Goal: Transaction & Acquisition: Purchase product/service

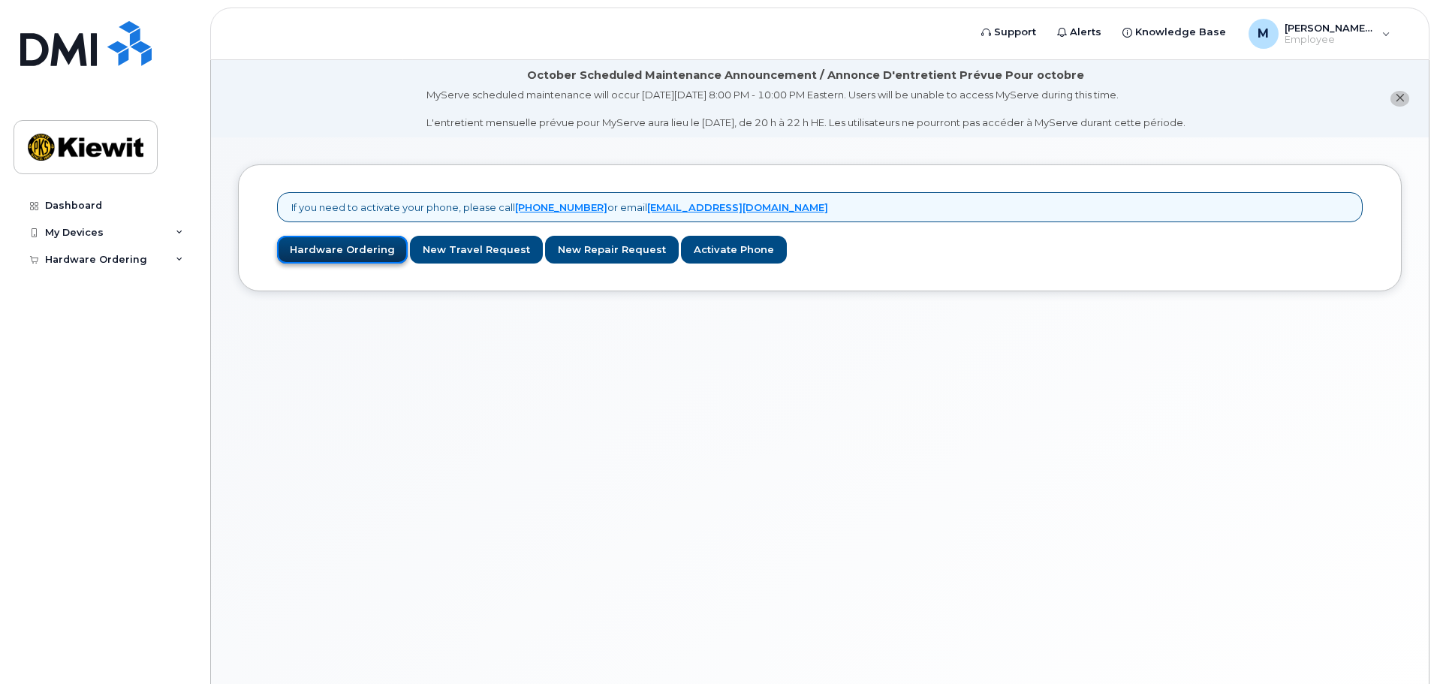
click at [367, 251] on link "Hardware Ordering" at bounding box center [342, 250] width 131 height 28
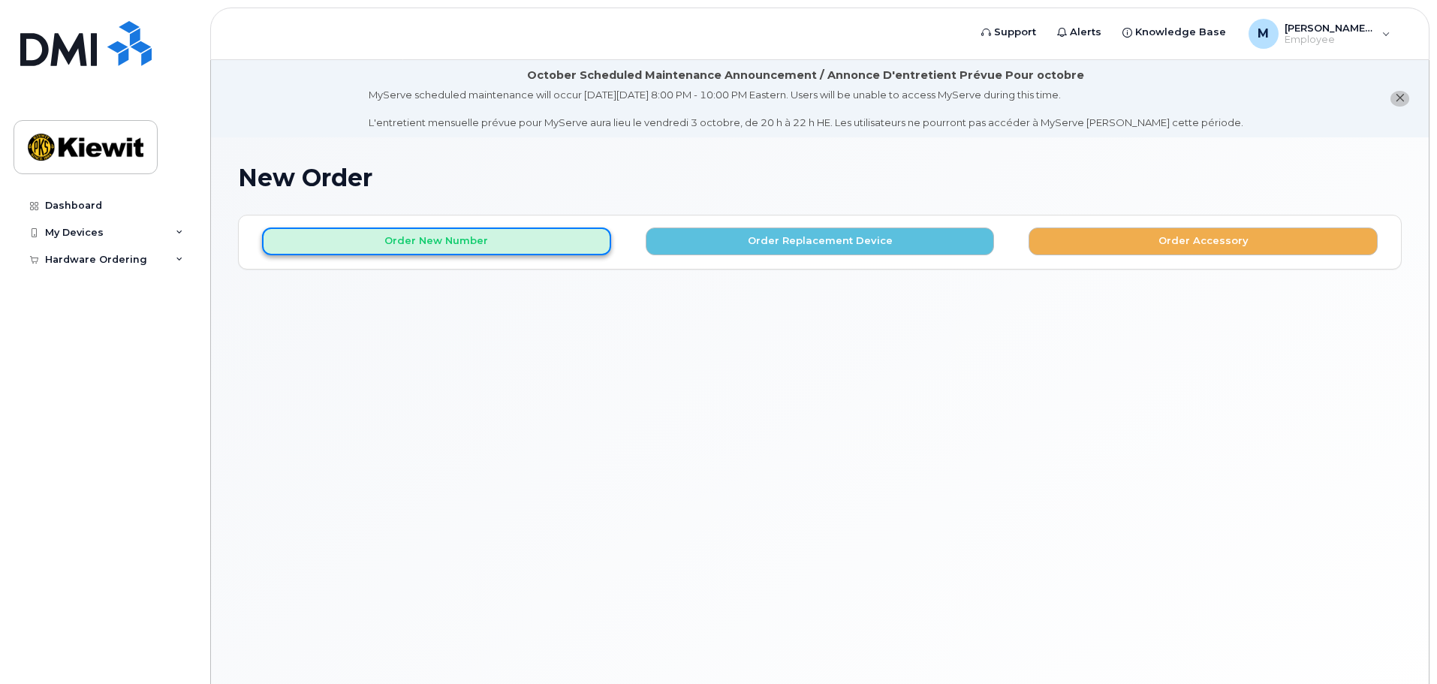
click at [449, 247] on button "Order New Number" at bounding box center [436, 241] width 349 height 28
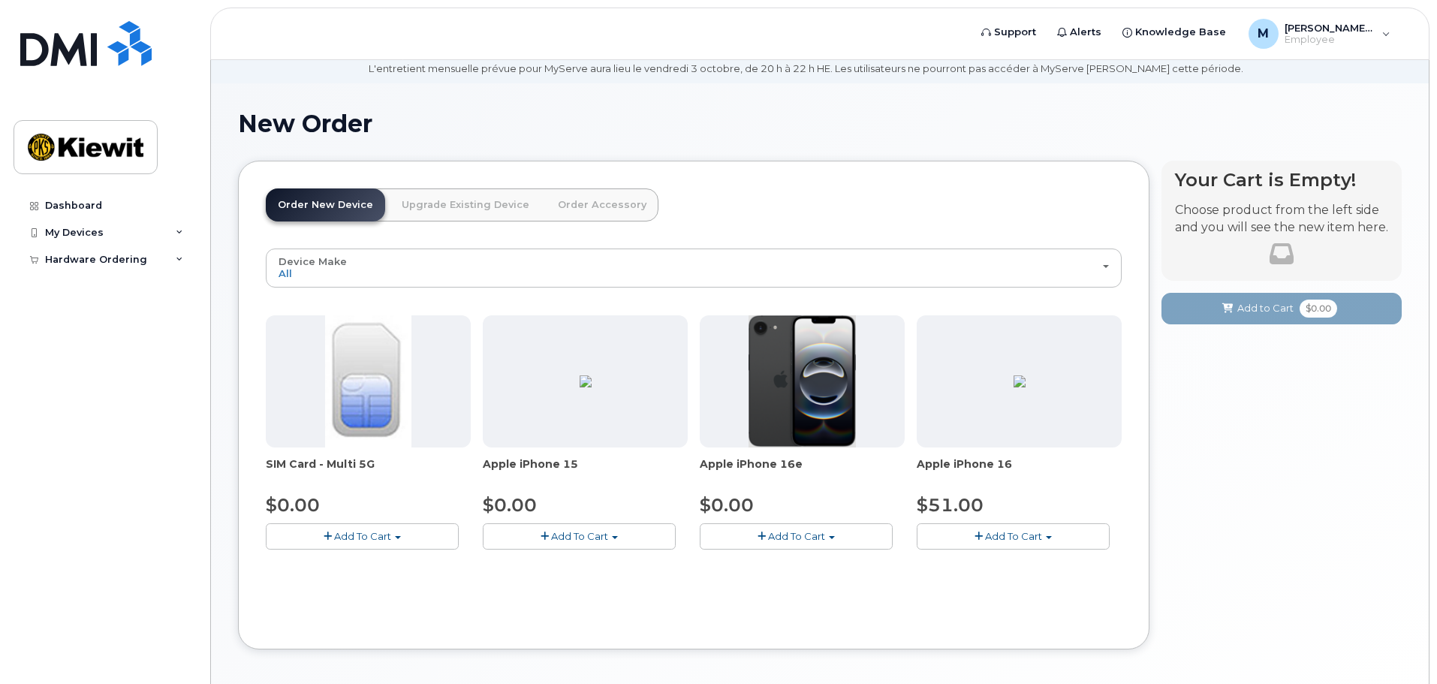
scroll to position [117, 0]
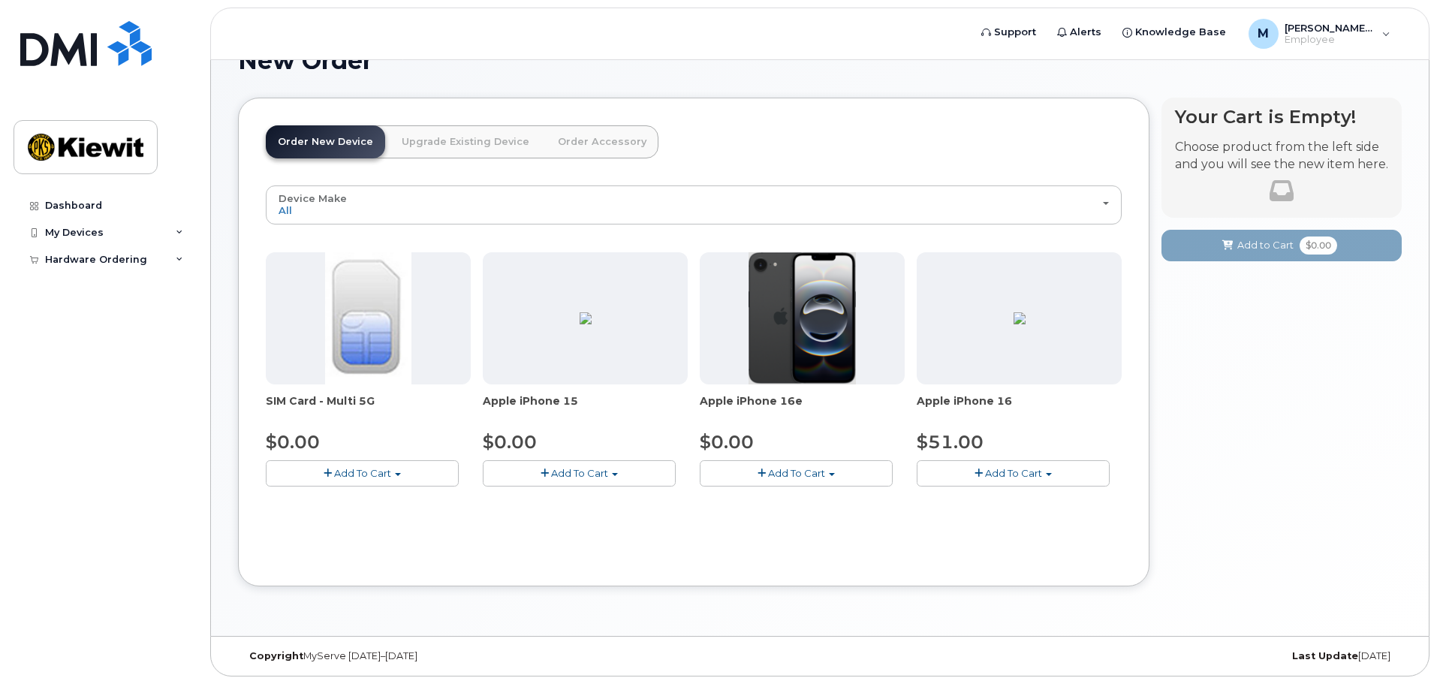
click at [587, 149] on link "Order Accessory" at bounding box center [602, 141] width 113 height 33
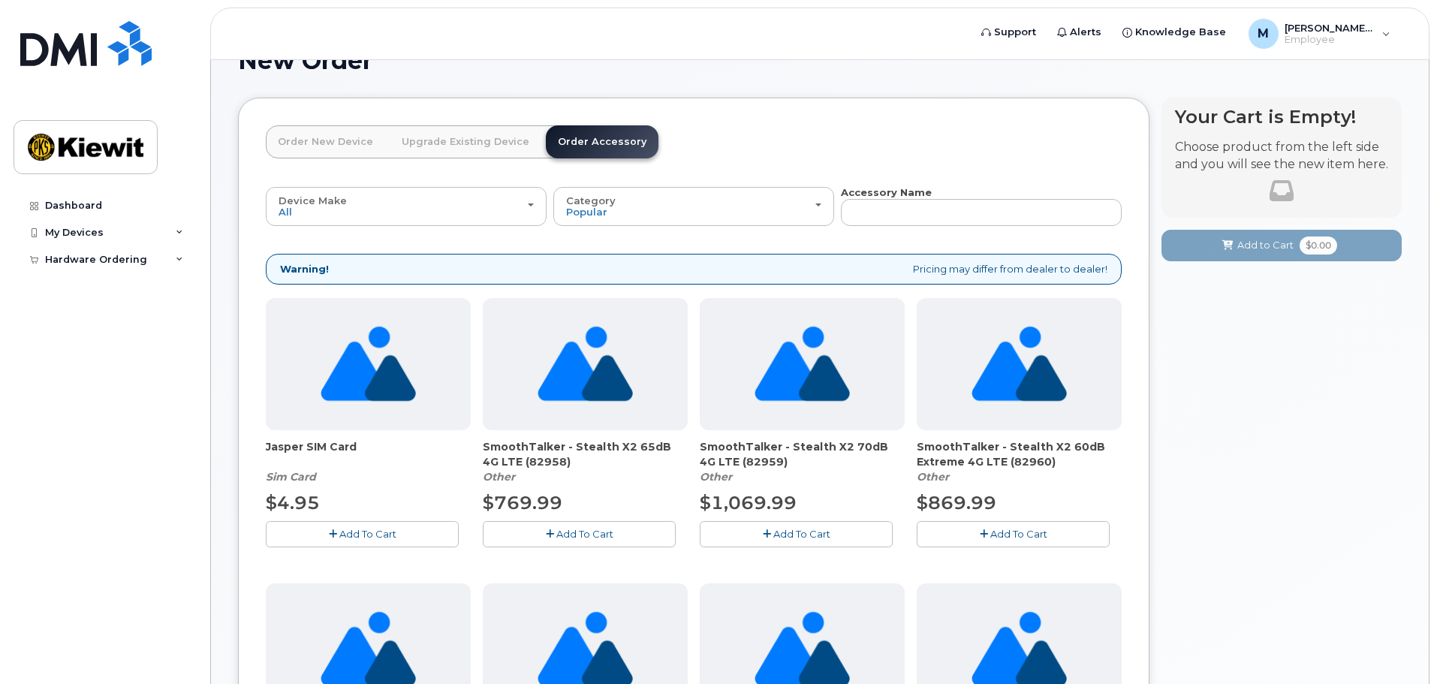
click at [327, 145] on link "Order New Device" at bounding box center [325, 141] width 119 height 33
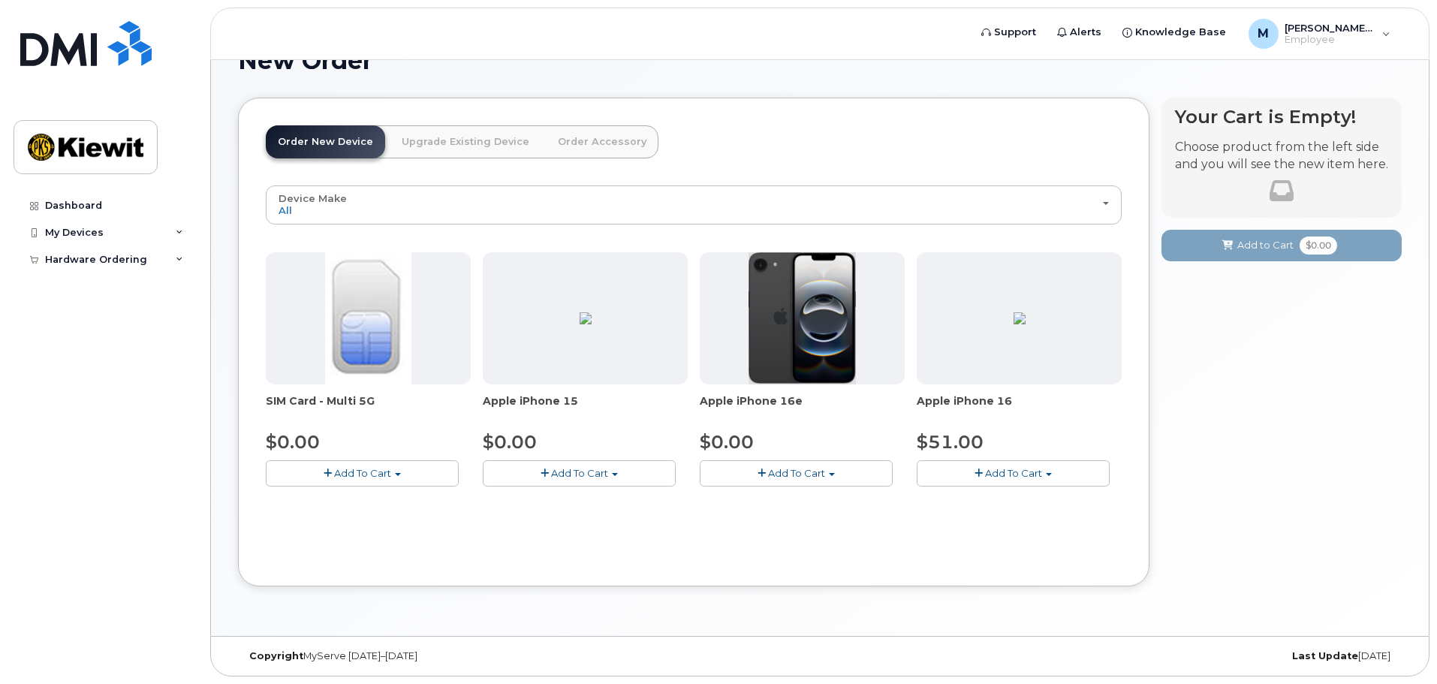
click at [373, 475] on span "Add To Cart" at bounding box center [362, 473] width 57 height 12
click at [353, 504] on link "$0.00 - New Activation" at bounding box center [340, 501] width 143 height 19
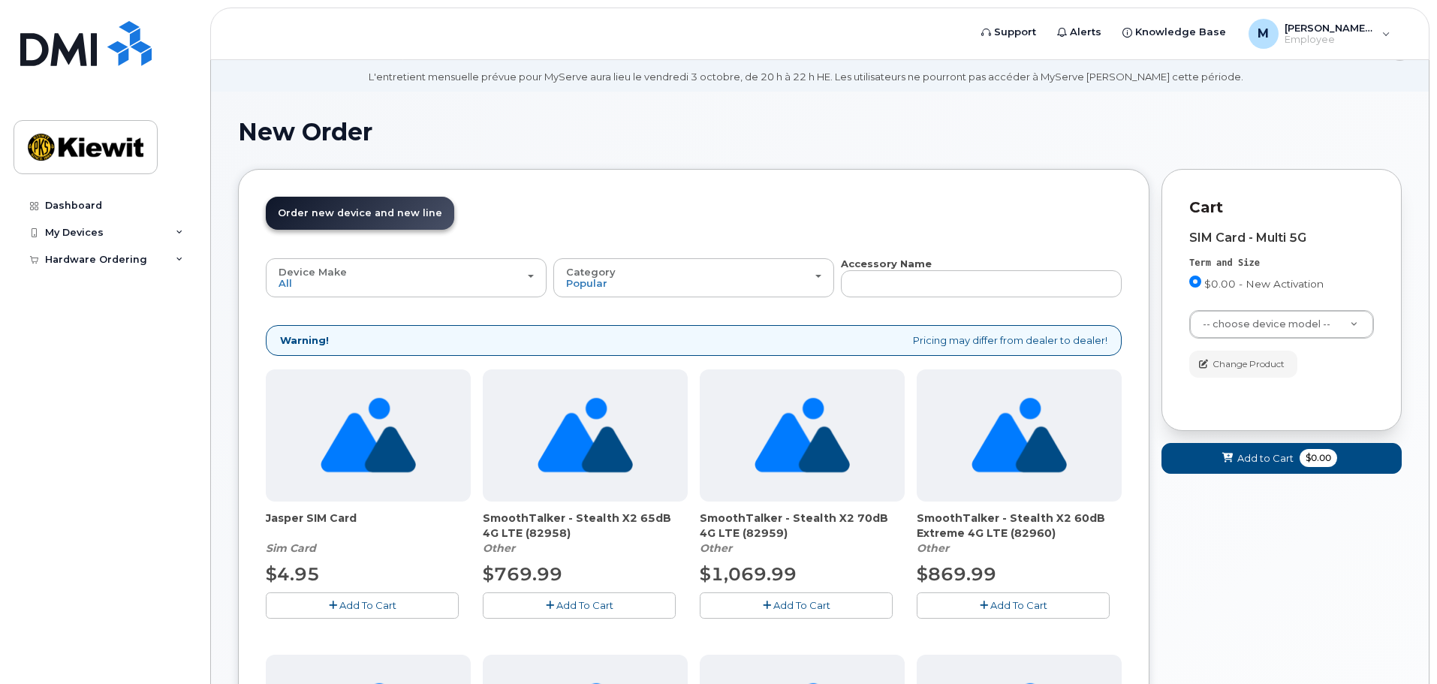
scroll to position [0, 0]
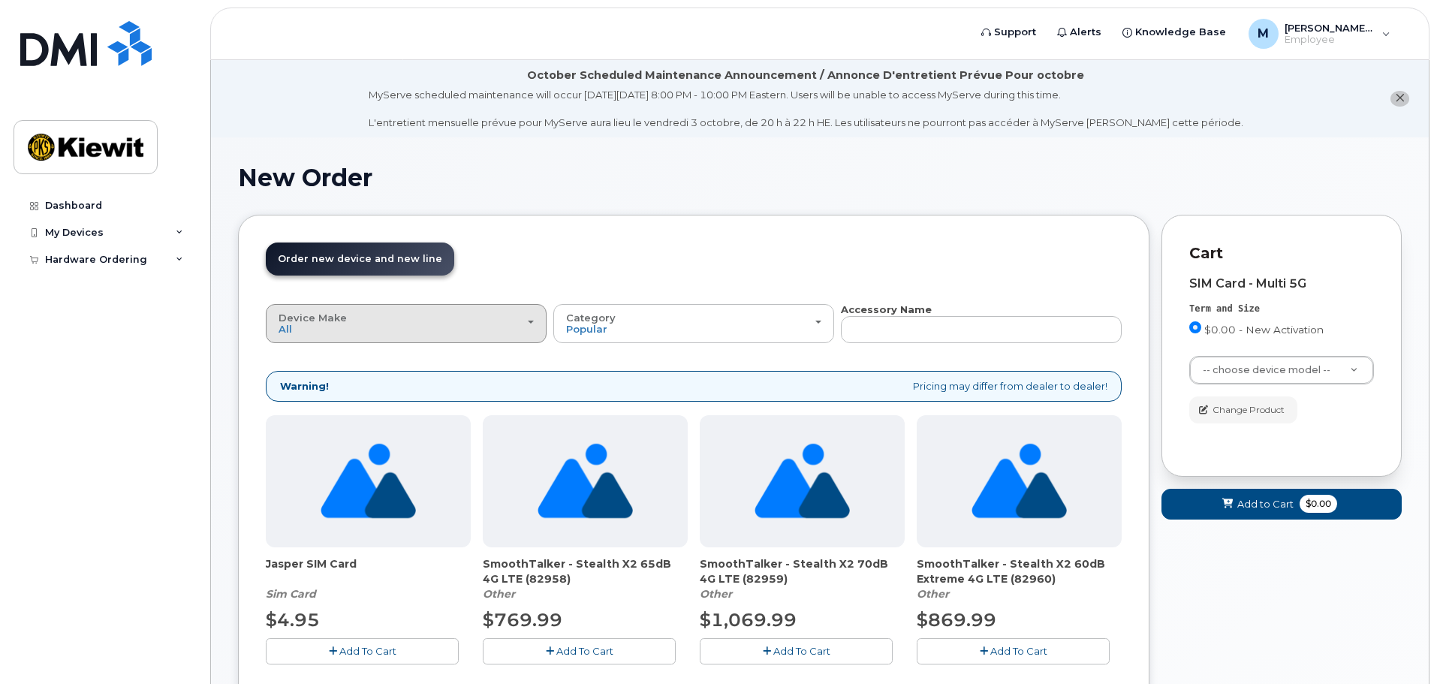
click at [501, 326] on div "Device Make All Android Cell Phone HUB iPhone Modem Tablet" at bounding box center [405, 323] width 255 height 23
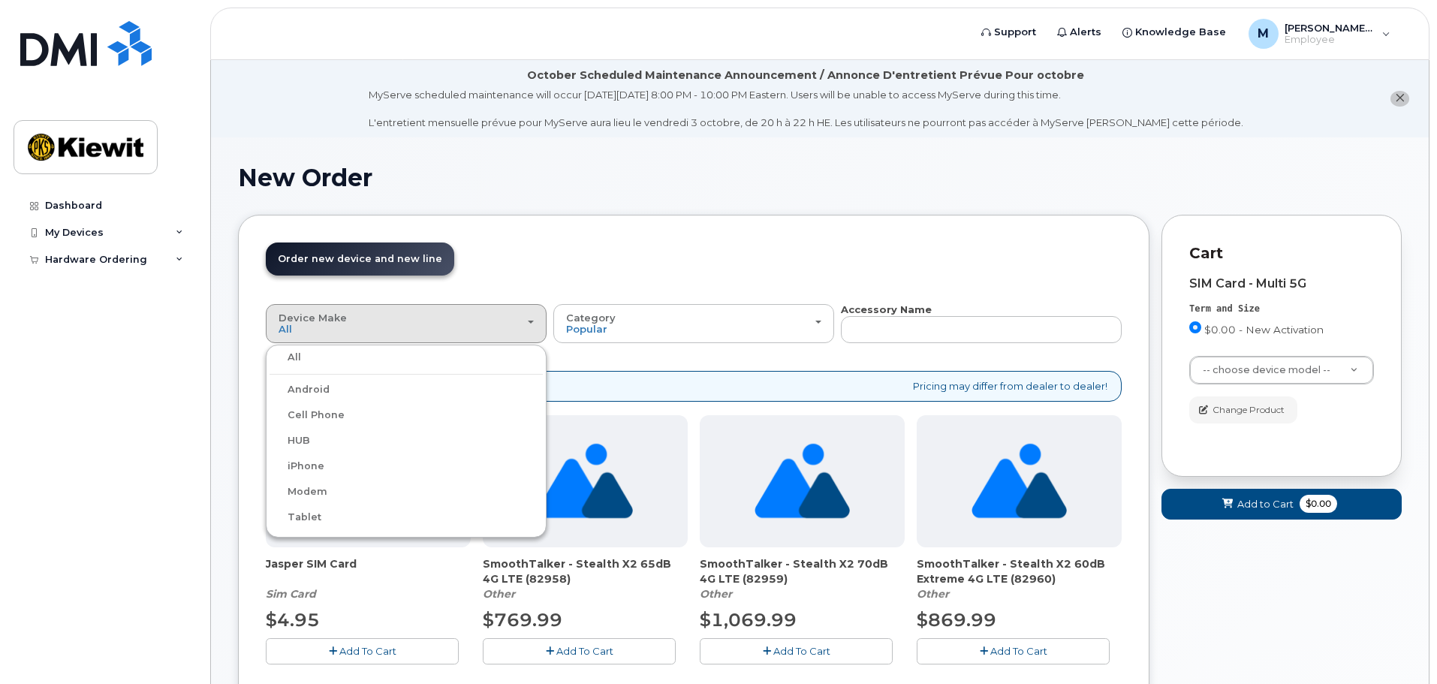
click at [316, 467] on label "iPhone" at bounding box center [296, 466] width 55 height 18
click at [0, 0] on input "iPhone" at bounding box center [0, 0] width 0 height 0
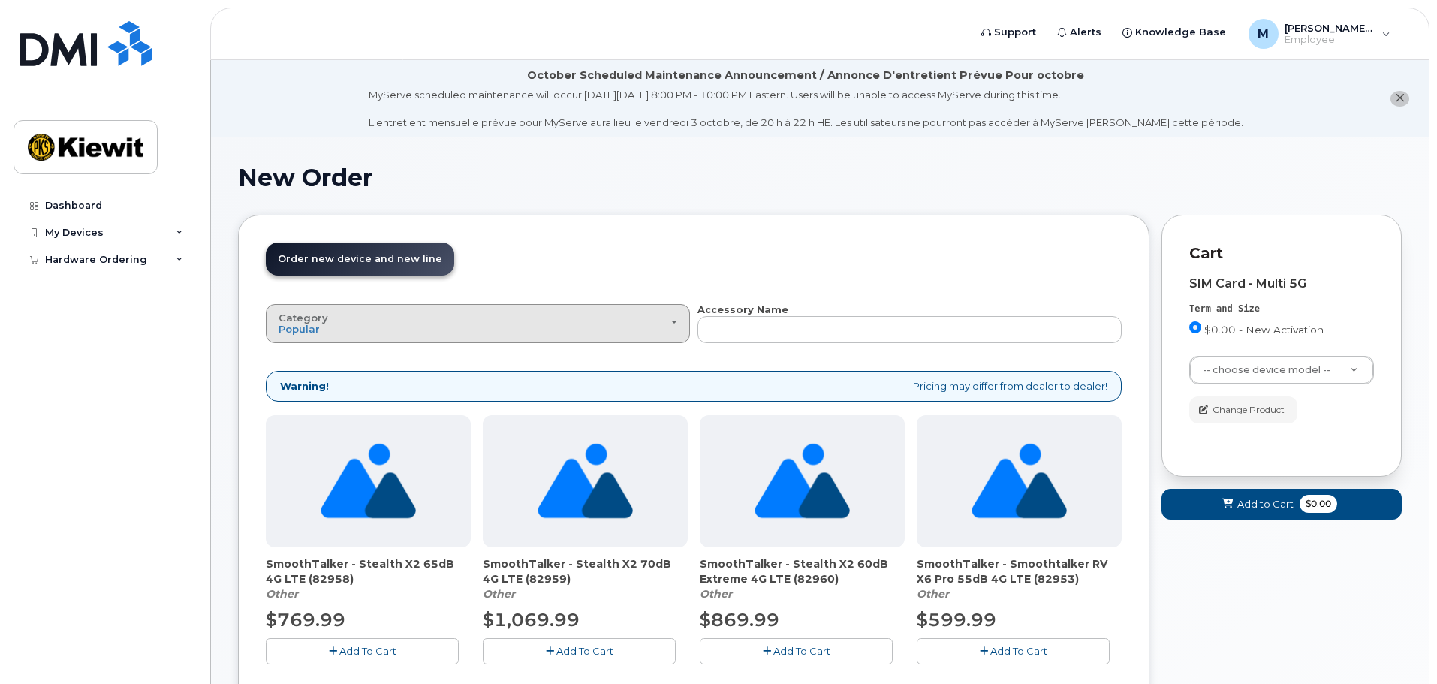
click at [498, 333] on div "Category Popular" at bounding box center [477, 323] width 399 height 23
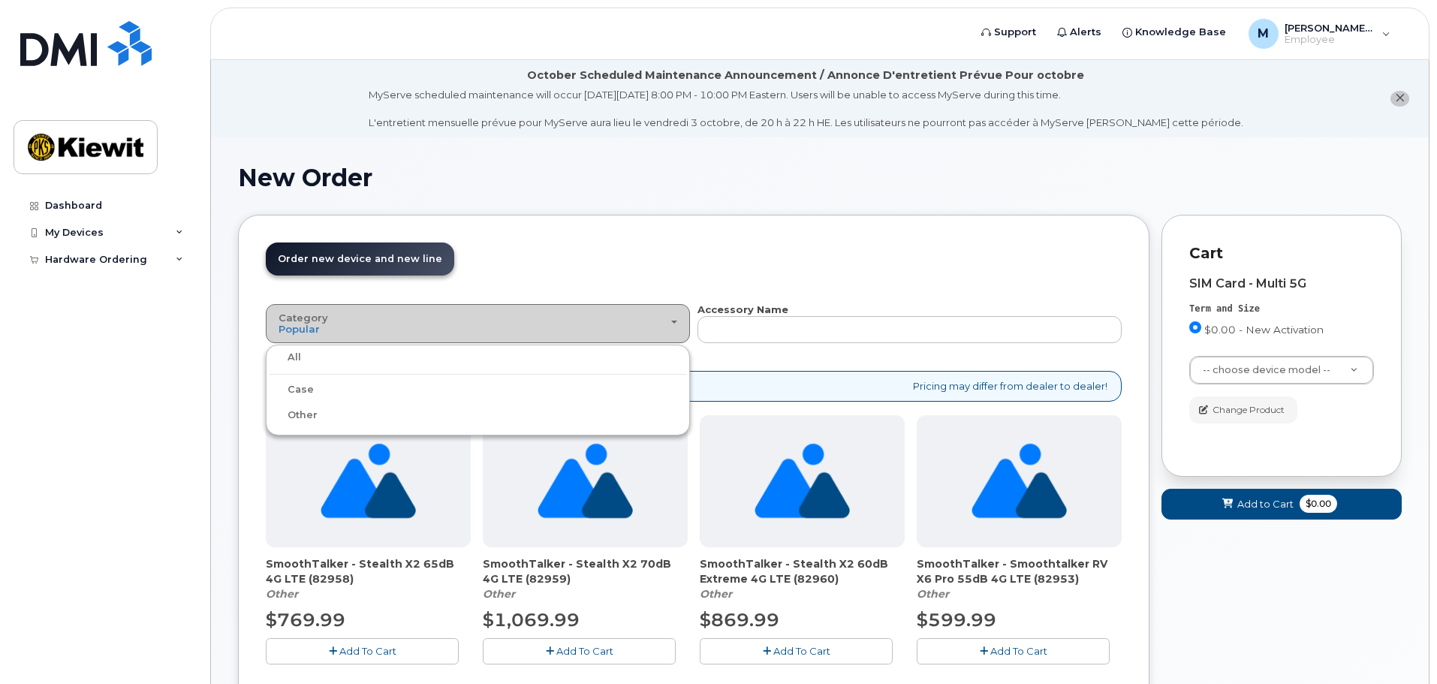
click at [498, 333] on div "Category Popular" at bounding box center [477, 323] width 399 height 23
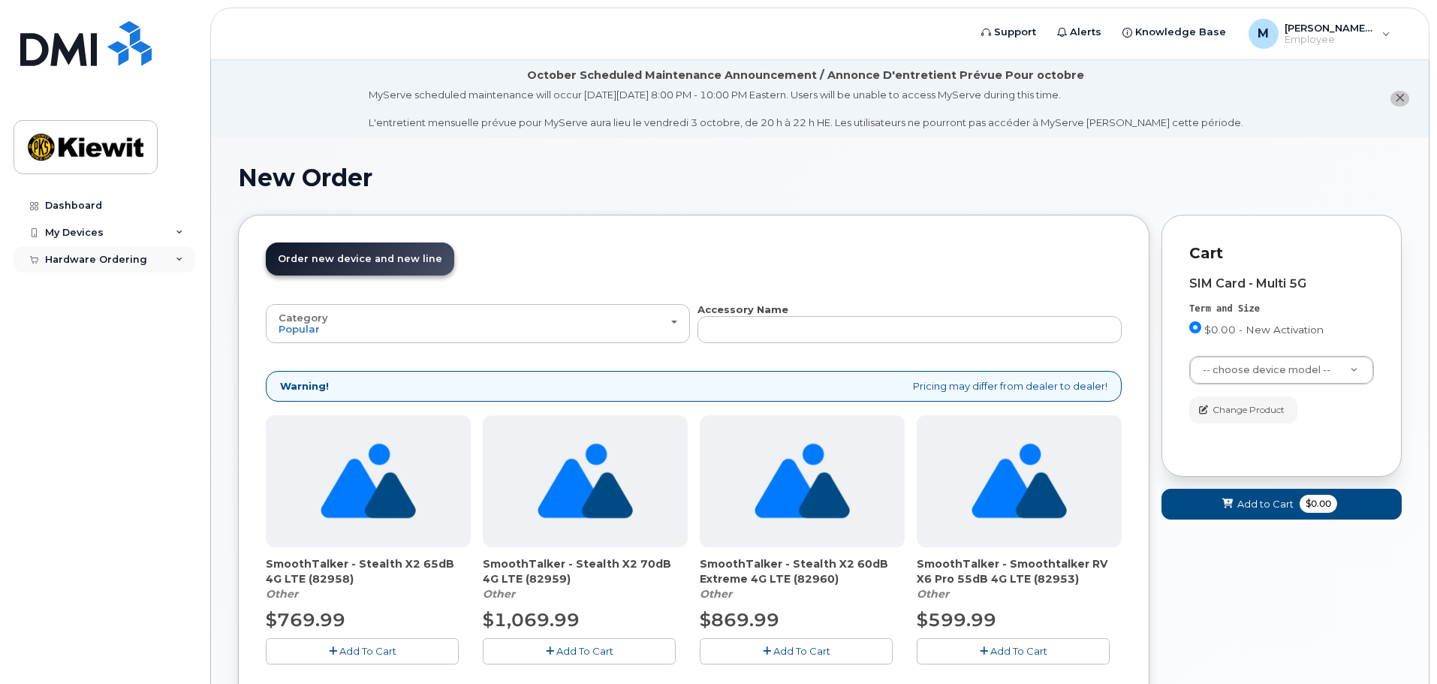
click at [106, 258] on div "Hardware Ordering" at bounding box center [96, 260] width 102 height 12
click at [96, 286] on div "New Order" at bounding box center [80, 287] width 57 height 14
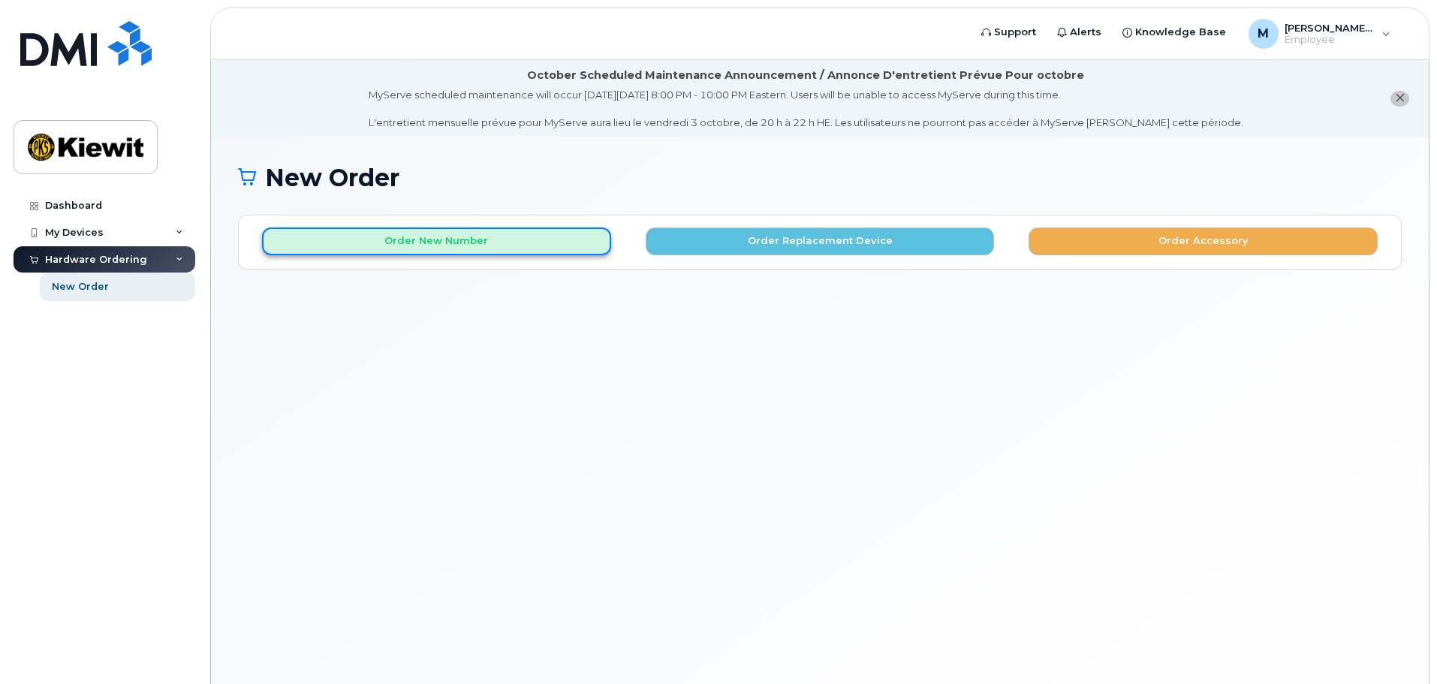
click at [416, 243] on button "Order New Number" at bounding box center [436, 241] width 349 height 28
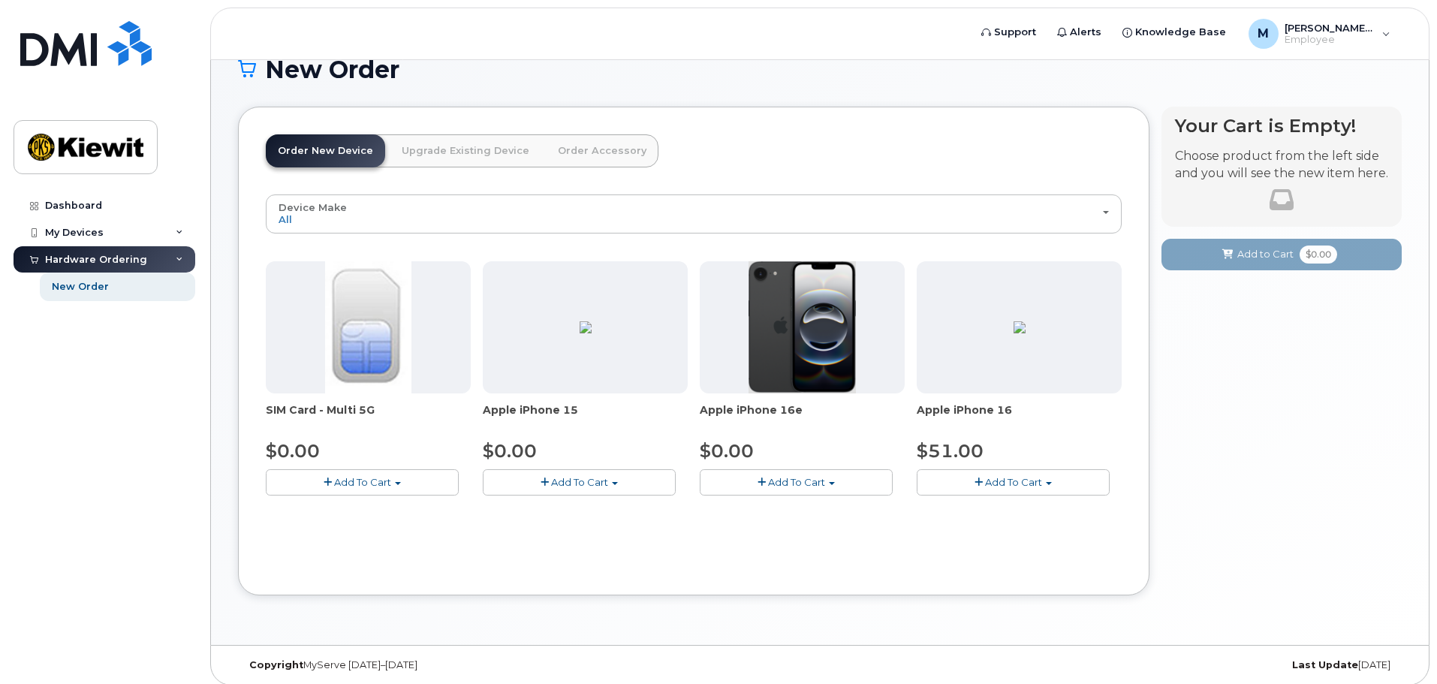
scroll to position [117, 0]
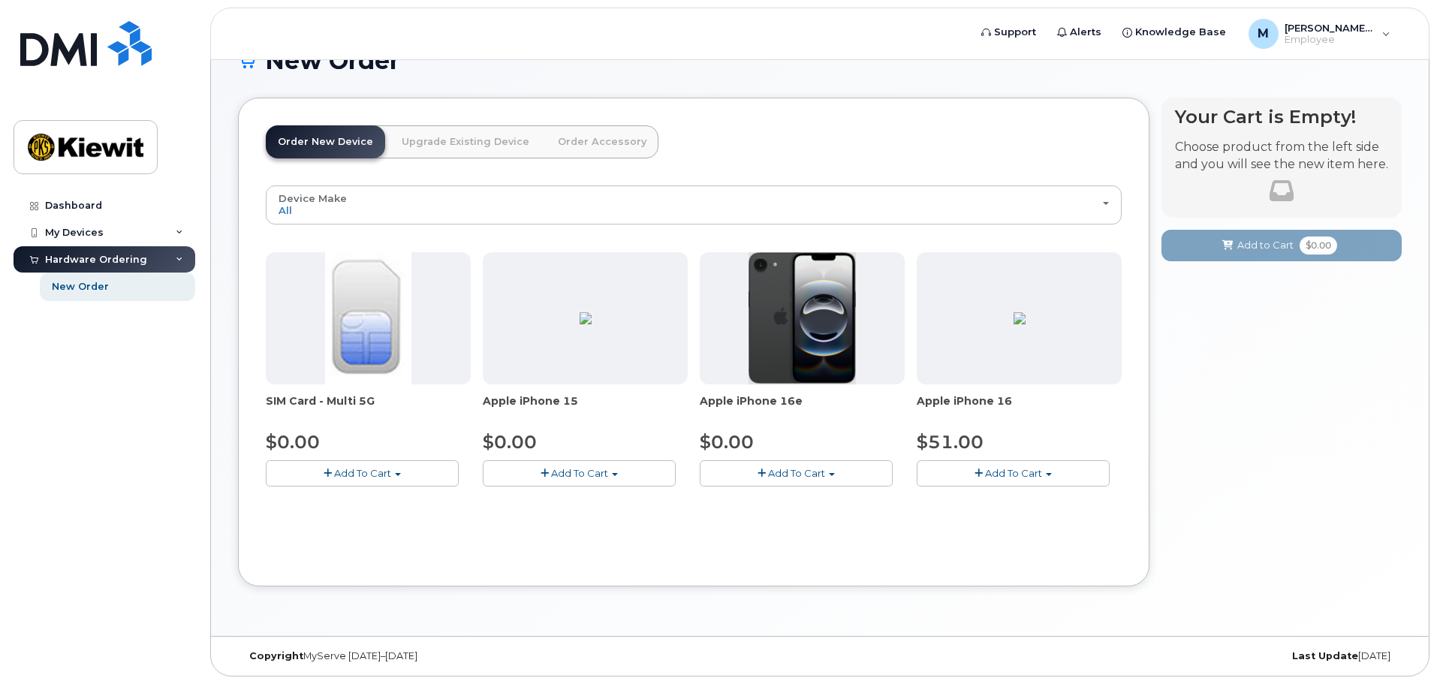
click at [328, 472] on span "button" at bounding box center [328, 473] width 8 height 10
click at [678, 512] on div "Device Make All iPhone All iPhone SIM Card - Multi 5G $0.00 Add To Cart $0.00 -…" at bounding box center [694, 372] width 856 height 374
click at [1050, 478] on button "Add To Cart" at bounding box center [1013, 473] width 193 height 26
click at [834, 466] on button "Add To Cart" at bounding box center [796, 473] width 193 height 26
click at [817, 500] on link "$0.00 - 3 Year Activation (128GB)" at bounding box center [800, 501] width 194 height 19
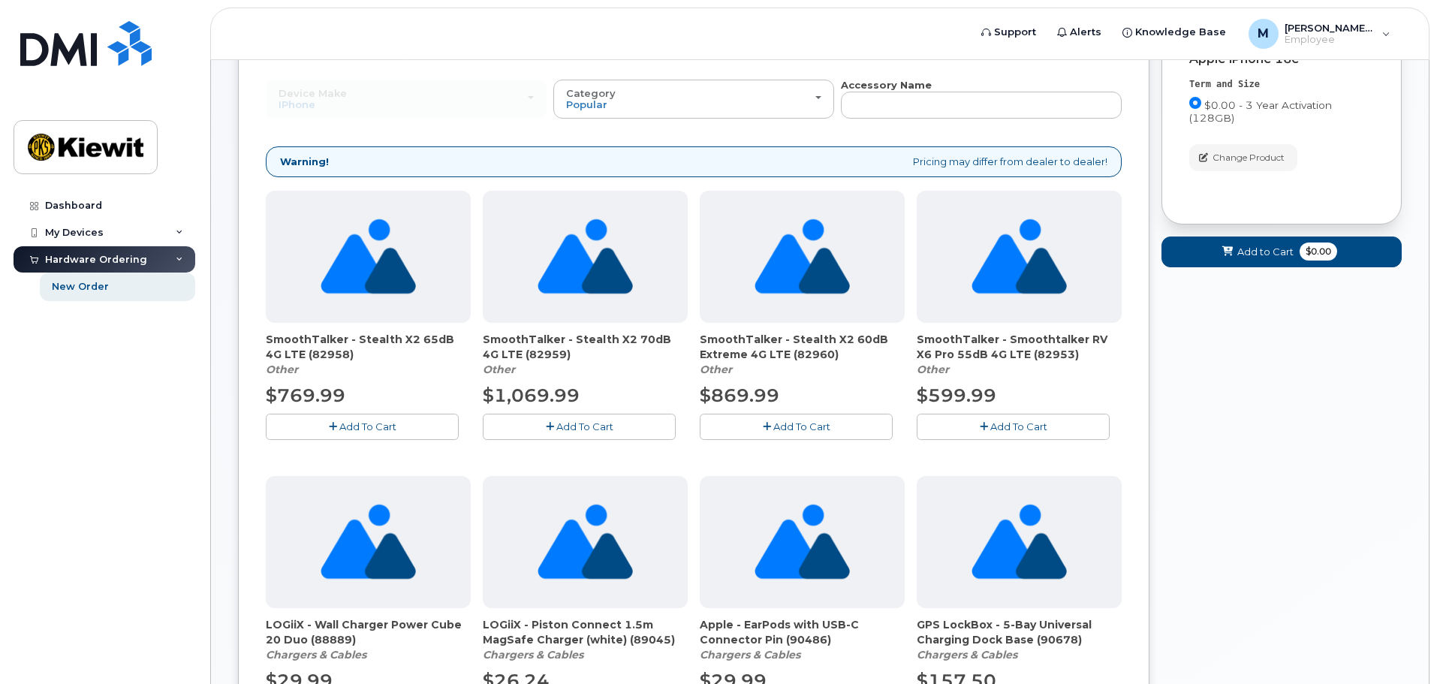
scroll to position [160, 0]
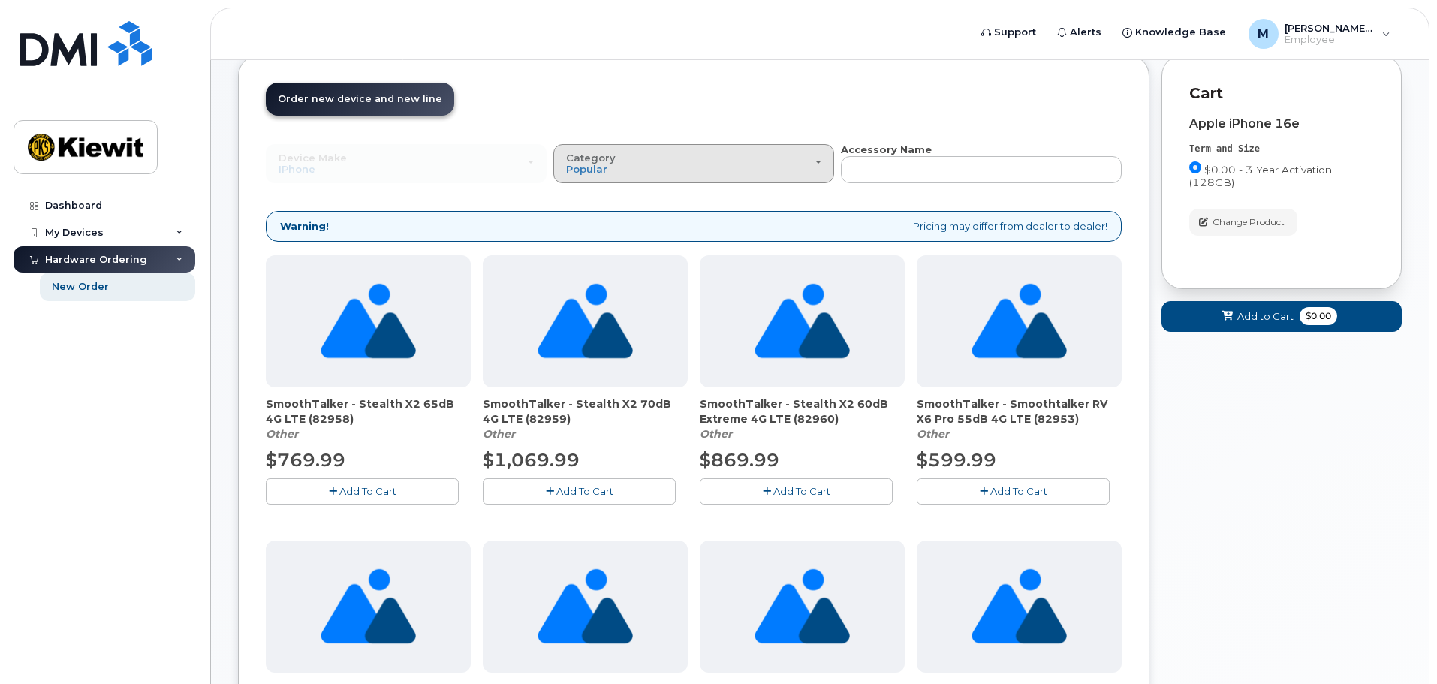
click at [671, 173] on div "Category Popular" at bounding box center [693, 163] width 255 height 23
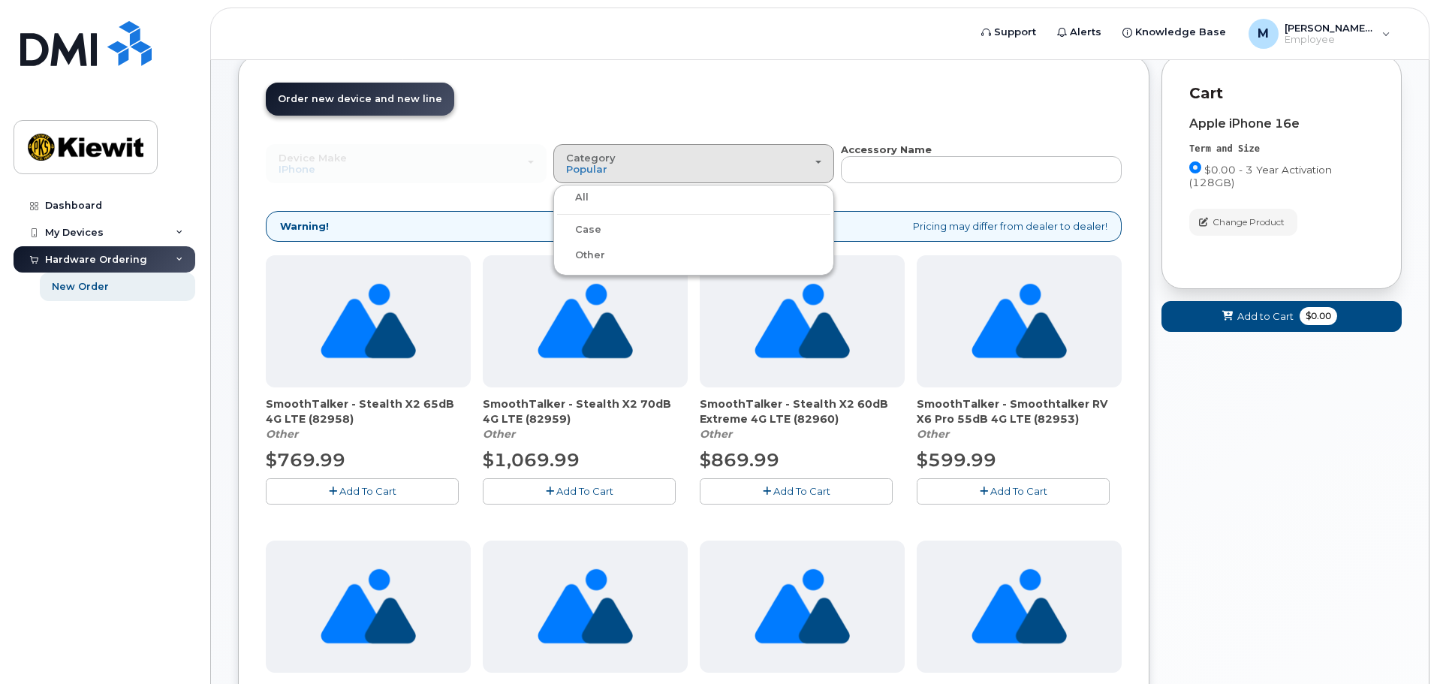
click at [607, 230] on div "Case" at bounding box center [693, 230] width 273 height 18
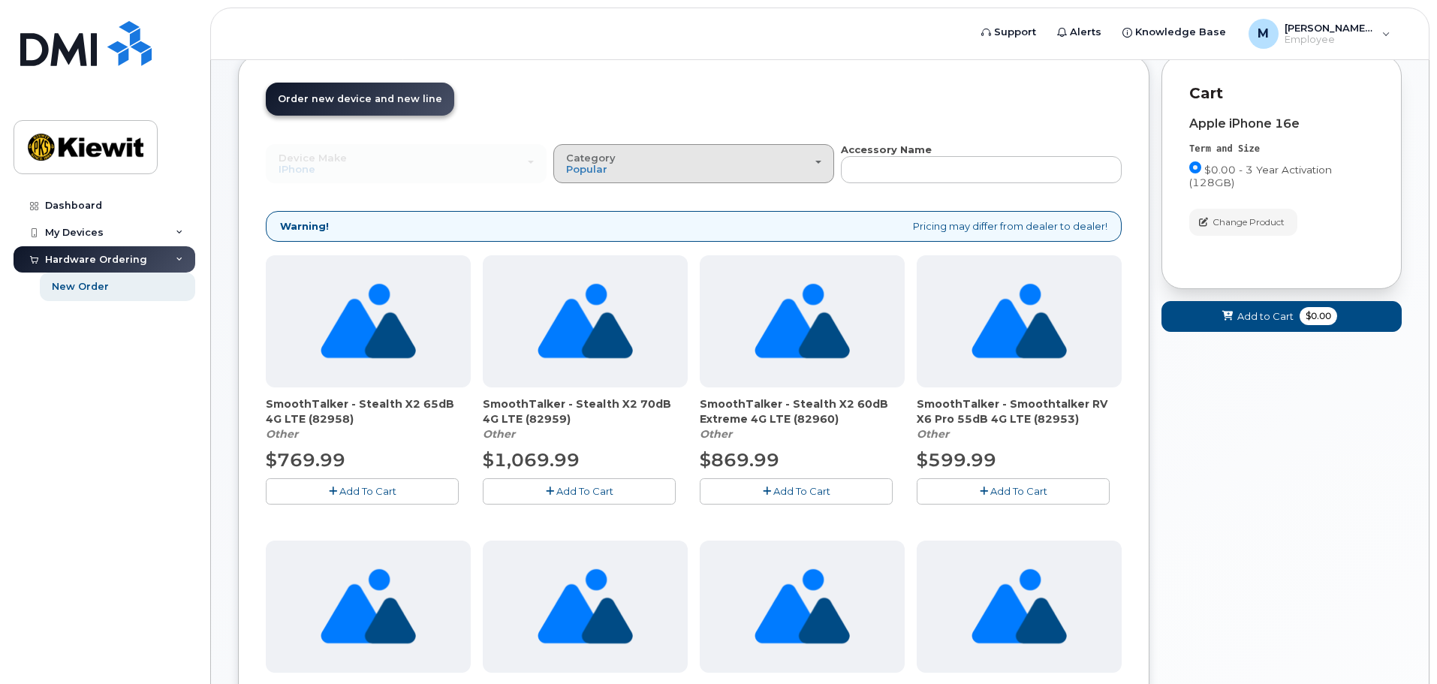
click at [666, 166] on div "Category Popular" at bounding box center [693, 163] width 255 height 23
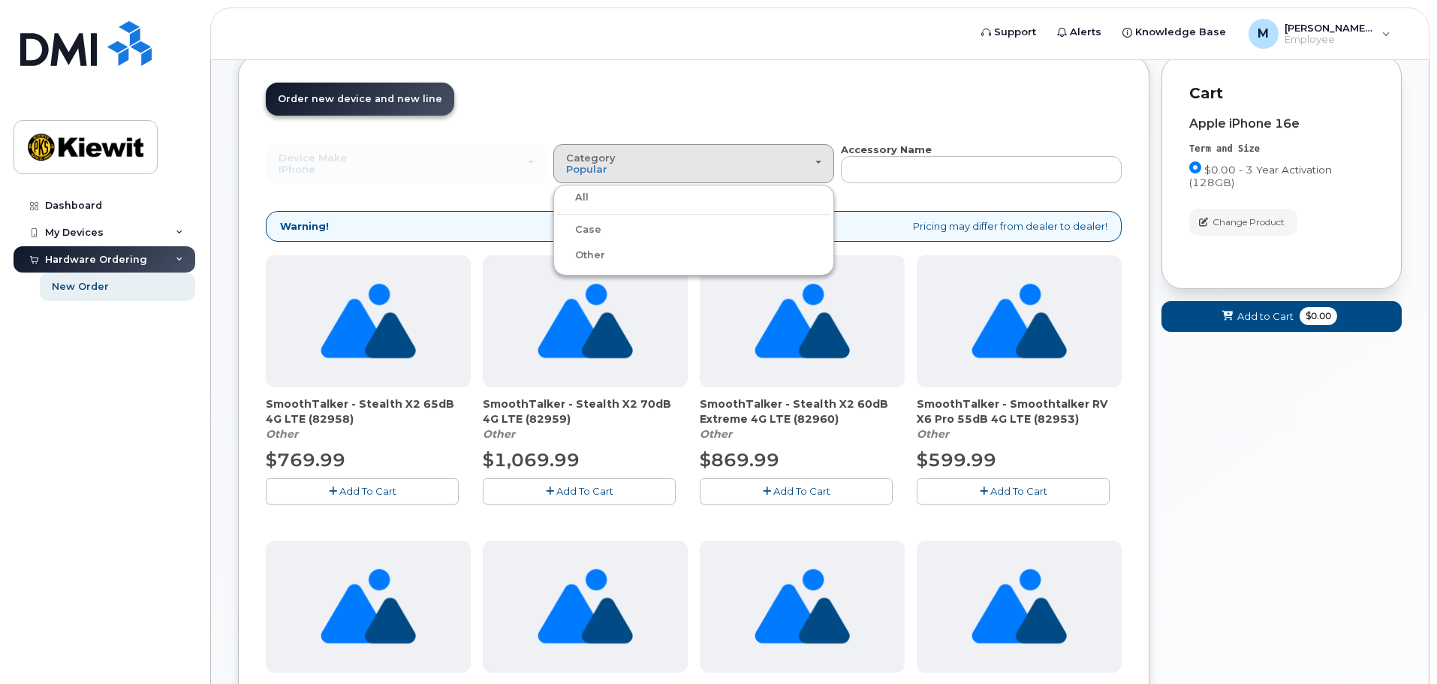
click at [587, 228] on label "Case" at bounding box center [579, 230] width 44 height 18
click at [0, 0] on input "Case" at bounding box center [0, 0] width 0 height 0
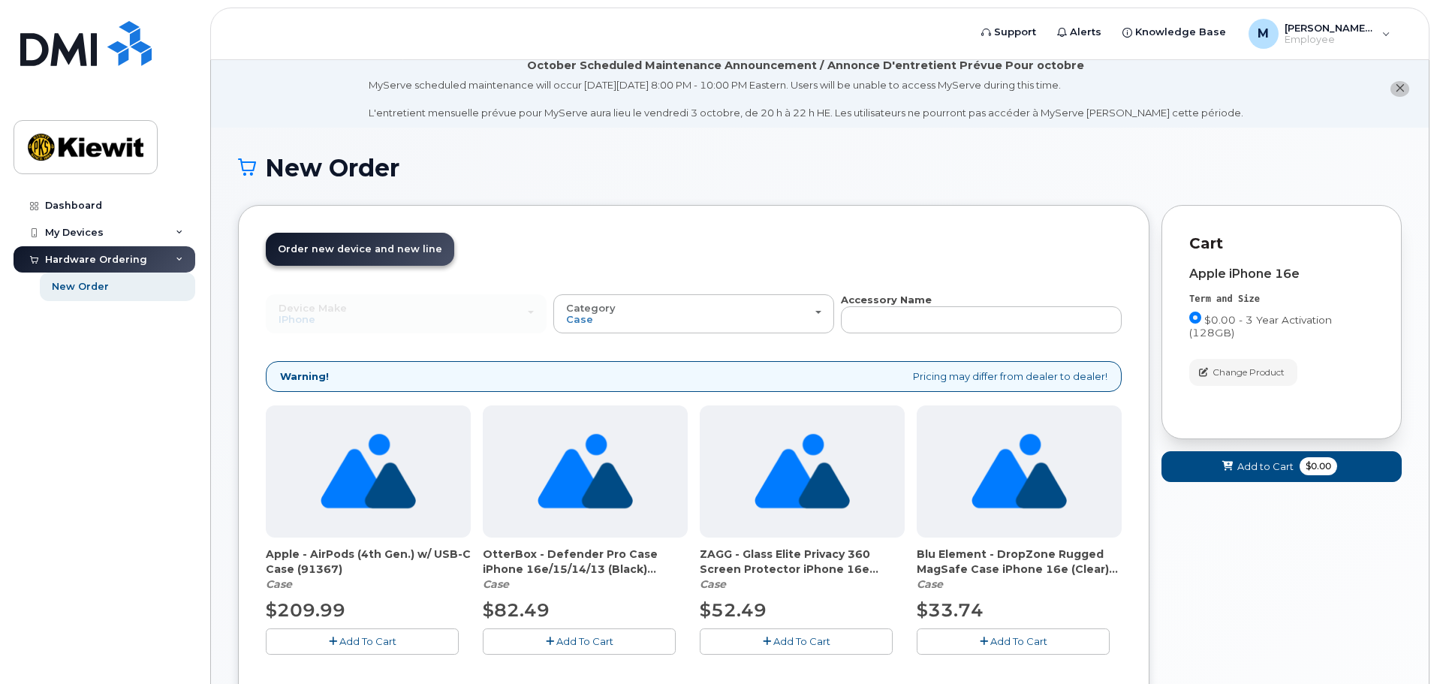
scroll to position [0, 0]
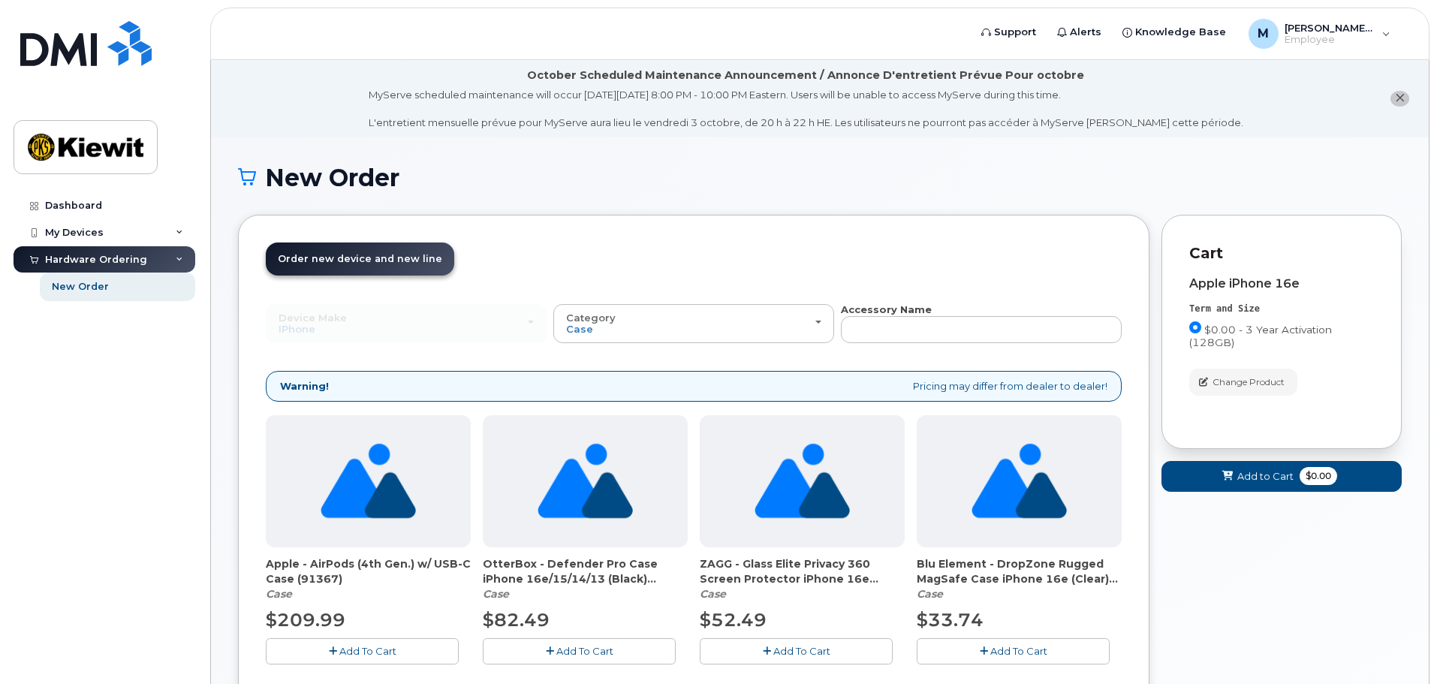
click at [376, 264] on link "Order new device and new line Order new device for existing or suspended line O…" at bounding box center [360, 258] width 188 height 33
click at [755, 331] on div "Category Case" at bounding box center [693, 323] width 255 height 23
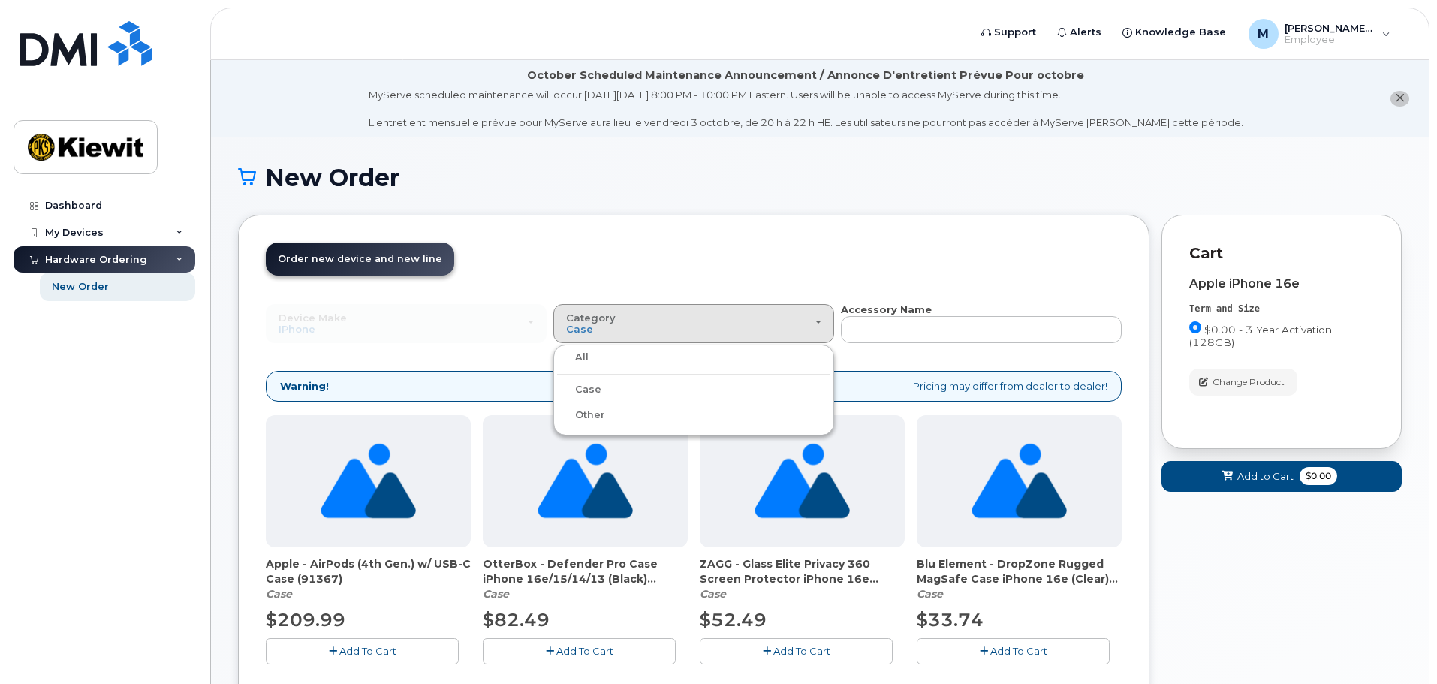
drag, startPoint x: 604, startPoint y: 418, endPoint x: 595, endPoint y: 411, distance: 12.3
click at [596, 413] on div "Other" at bounding box center [693, 415] width 273 height 18
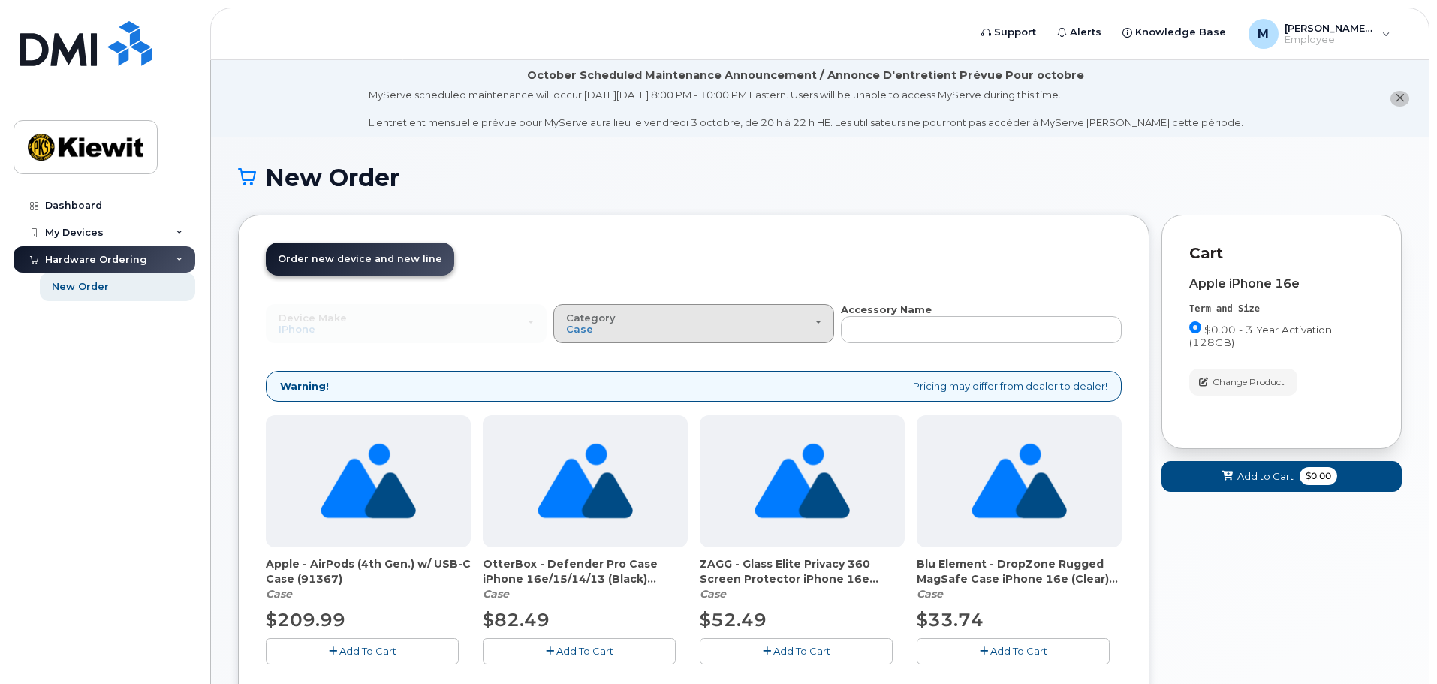
click at [696, 331] on div "Category Case" at bounding box center [693, 323] width 255 height 23
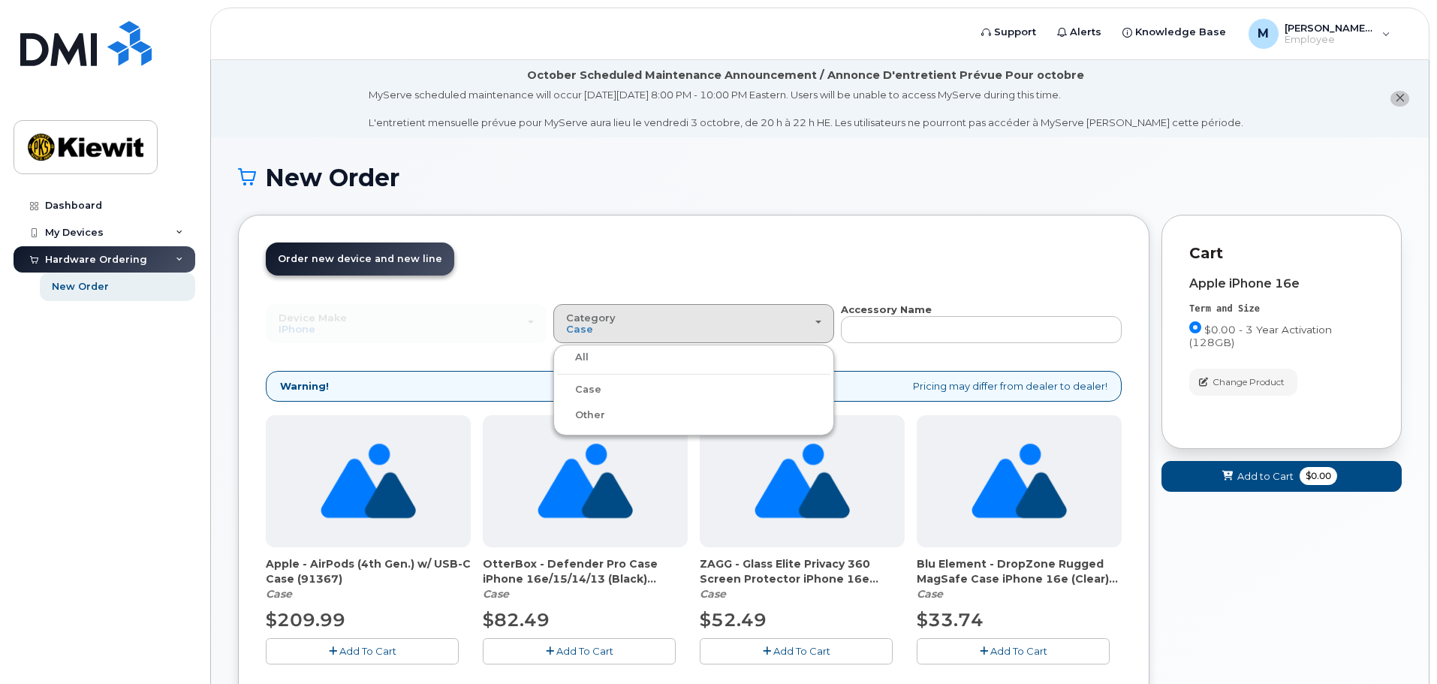
click at [584, 355] on label "All" at bounding box center [573, 357] width 32 height 18
click at [0, 0] on input "All" at bounding box center [0, 0] width 0 height 0
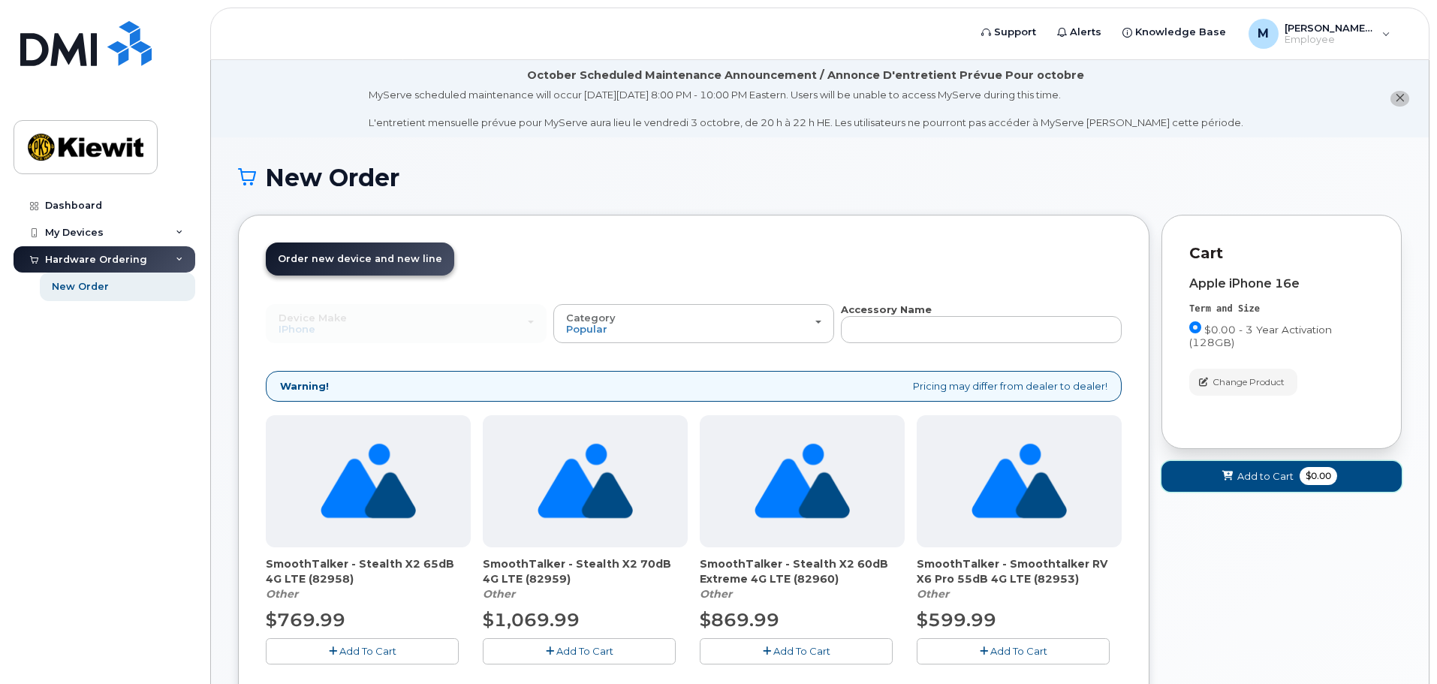
click at [1263, 480] on span "Add to Cart" at bounding box center [1265, 476] width 56 height 14
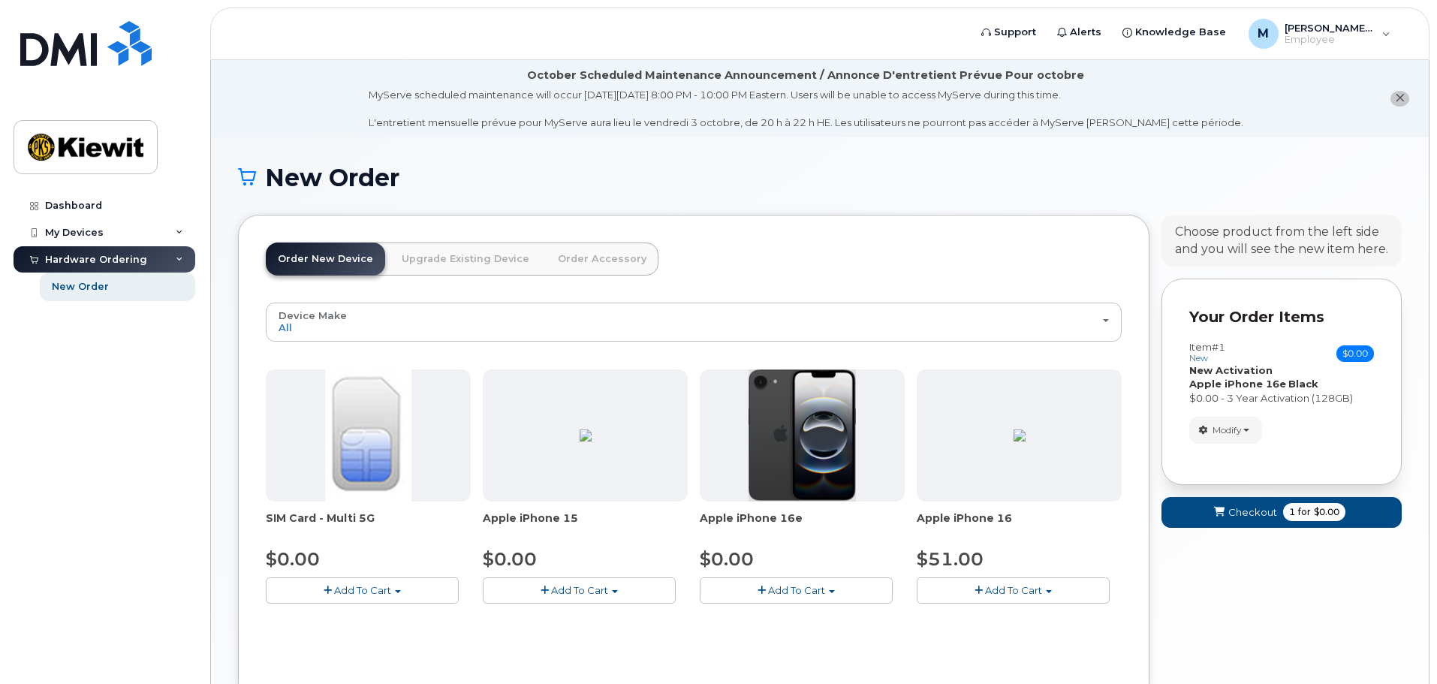
click at [342, 586] on span "Add To Cart" at bounding box center [362, 590] width 57 height 12
click at [348, 622] on link "$0.00 - New Activation" at bounding box center [340, 618] width 143 height 19
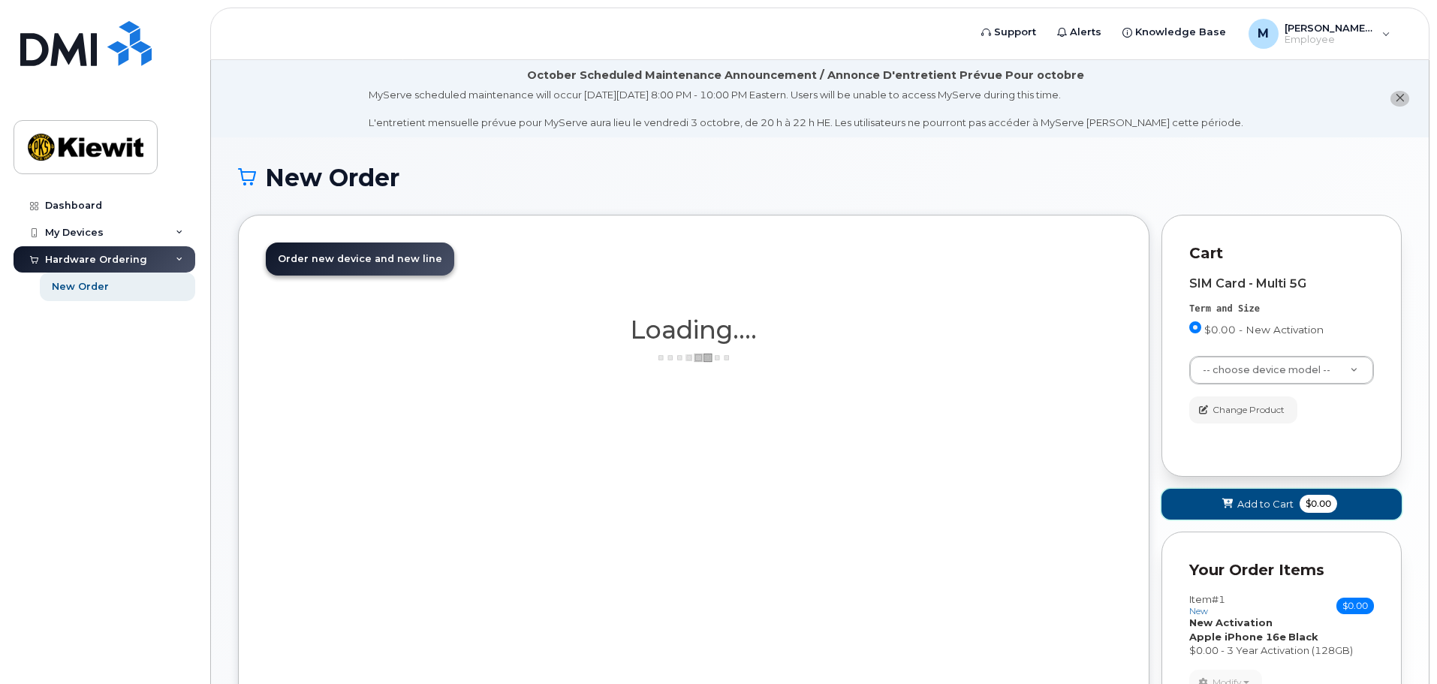
click at [1276, 504] on span "Add to Cart" at bounding box center [1265, 504] width 56 height 14
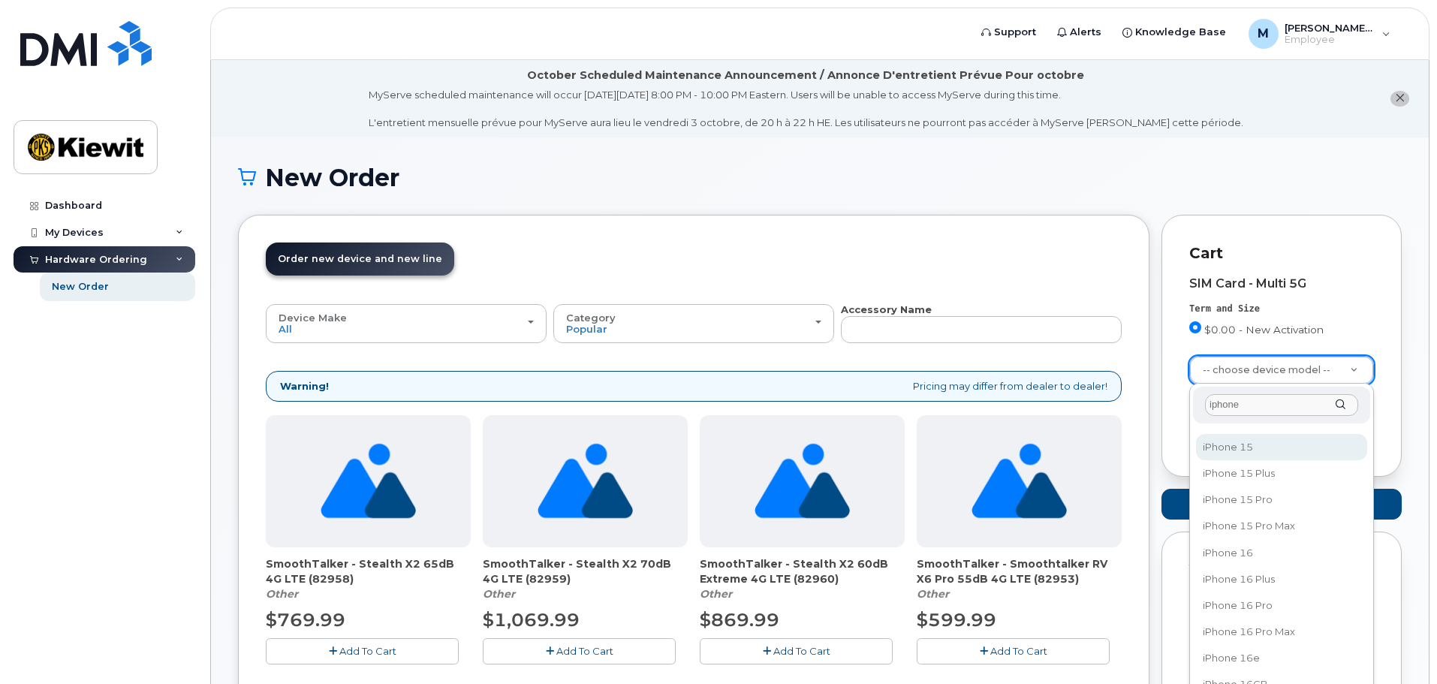
scroll to position [450, 0]
type input "iphone"
select select "3304"
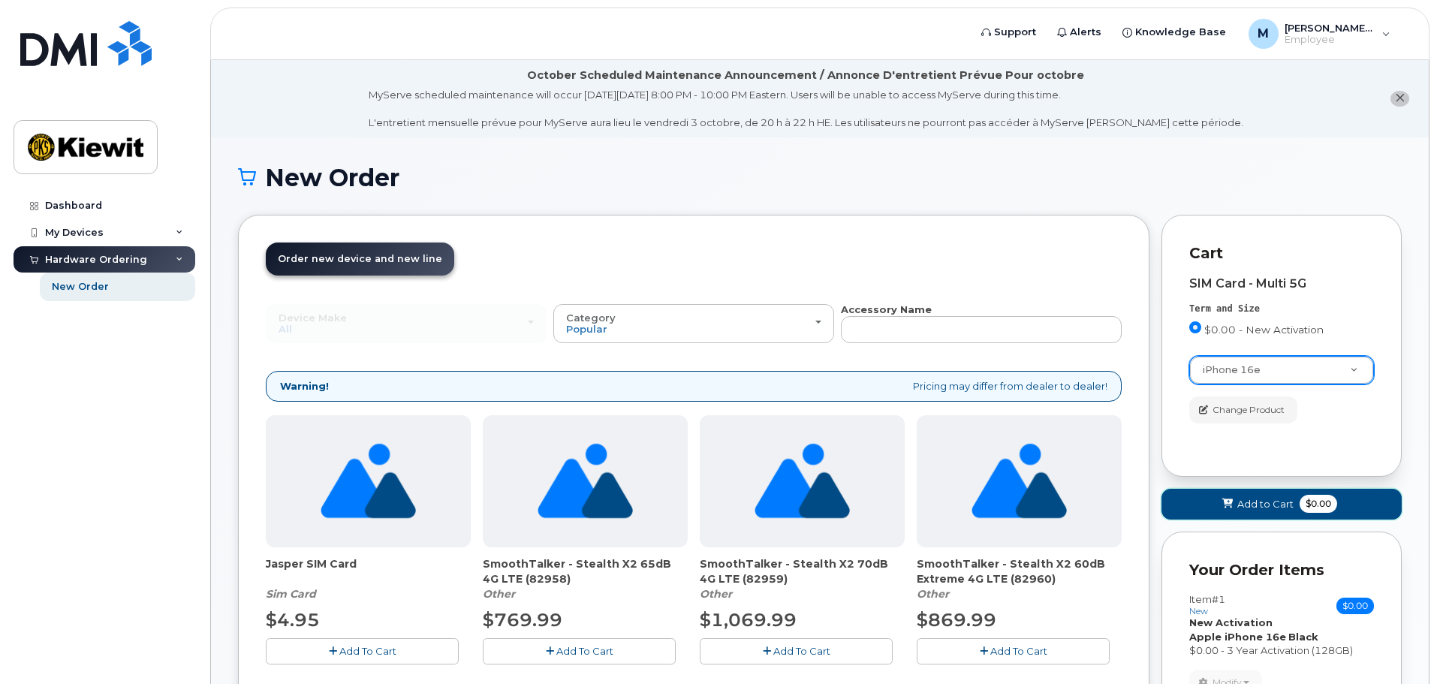
click at [1274, 503] on span "Add to Cart" at bounding box center [1265, 504] width 56 height 14
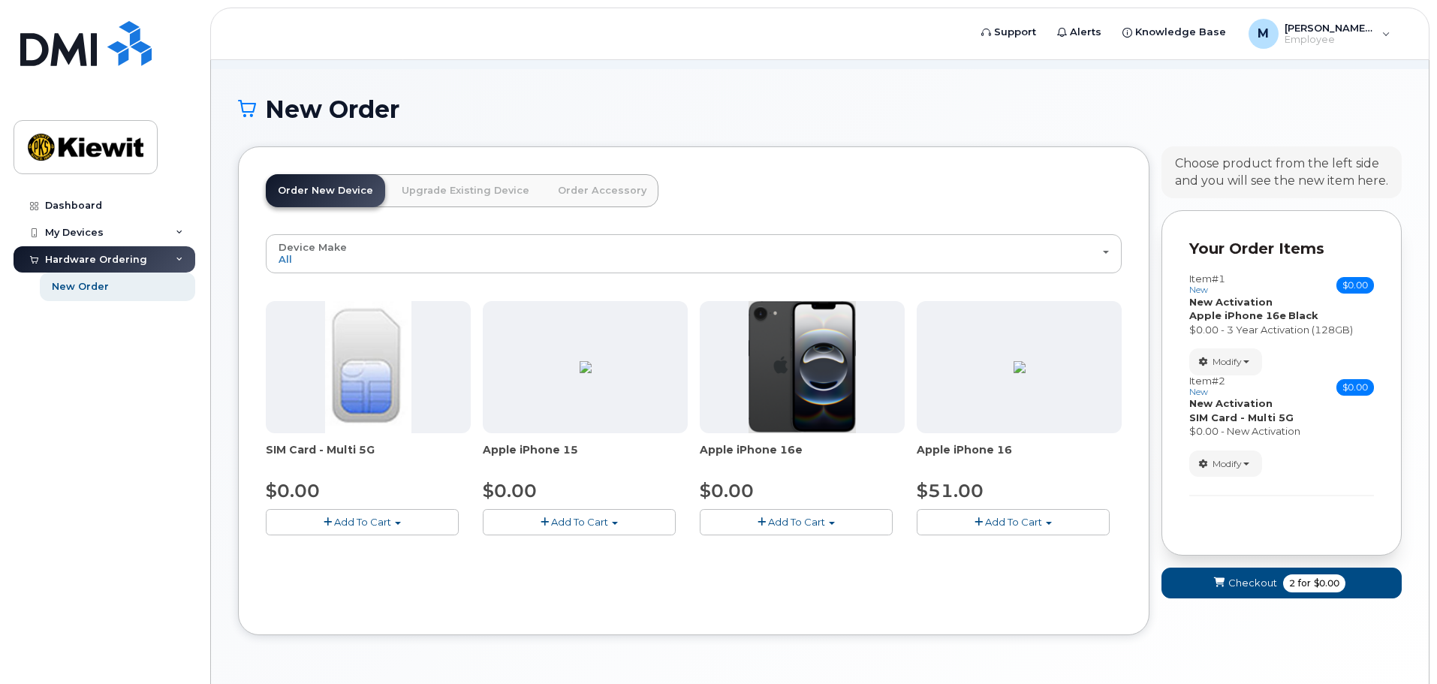
scroll to position [42, 0]
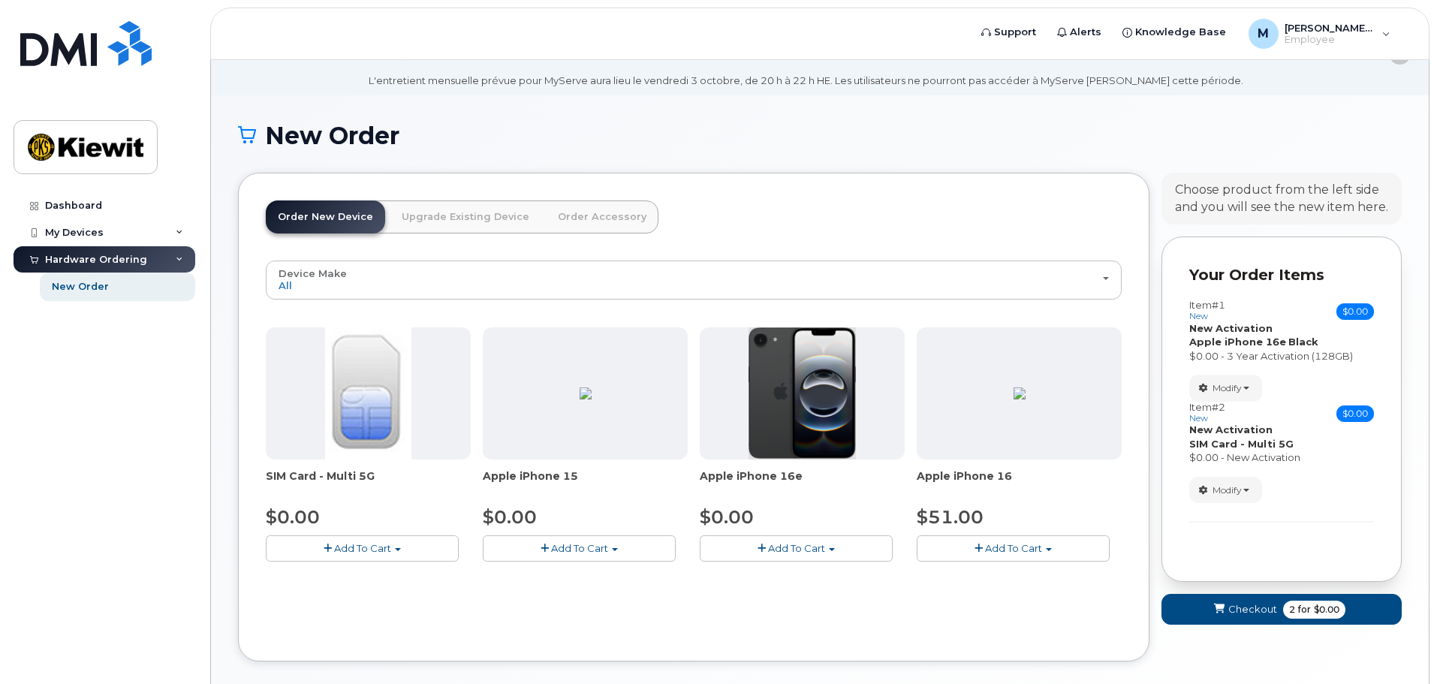
click at [589, 218] on link "Order Accessory" at bounding box center [602, 216] width 113 height 33
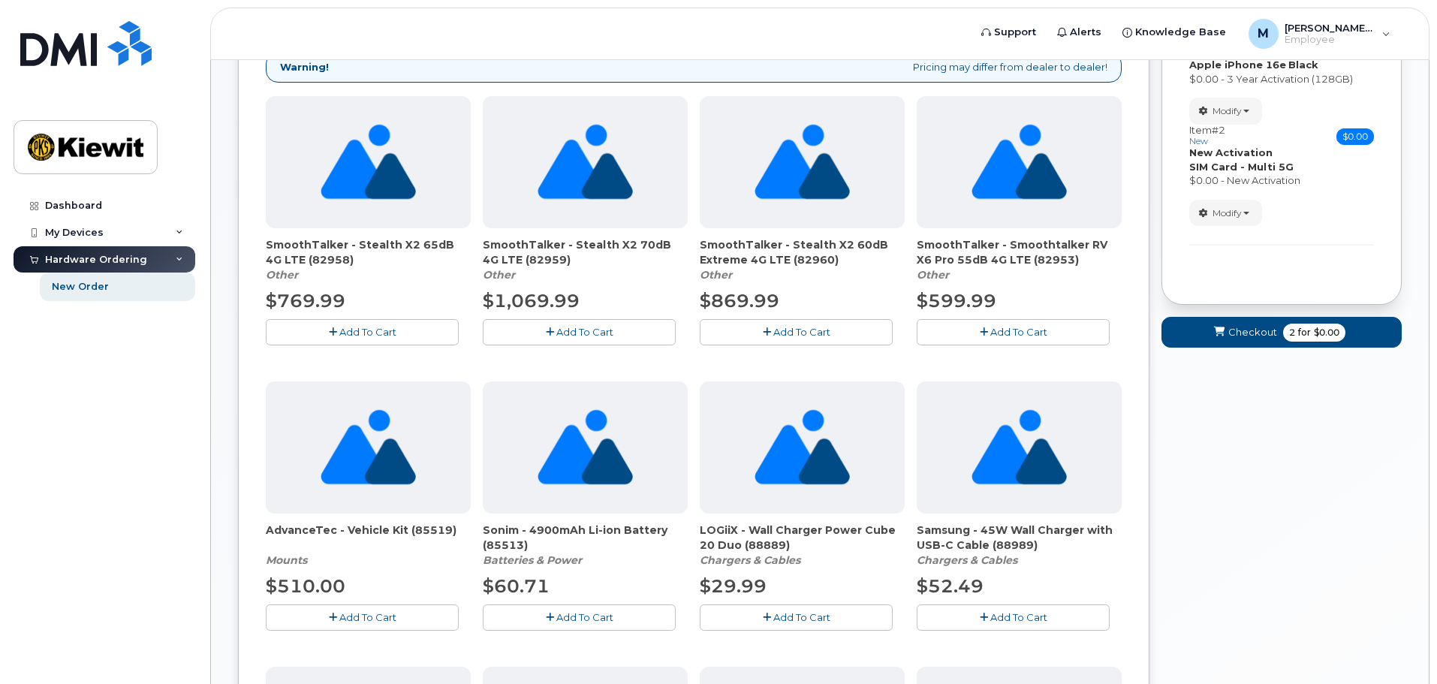
scroll to position [267, 0]
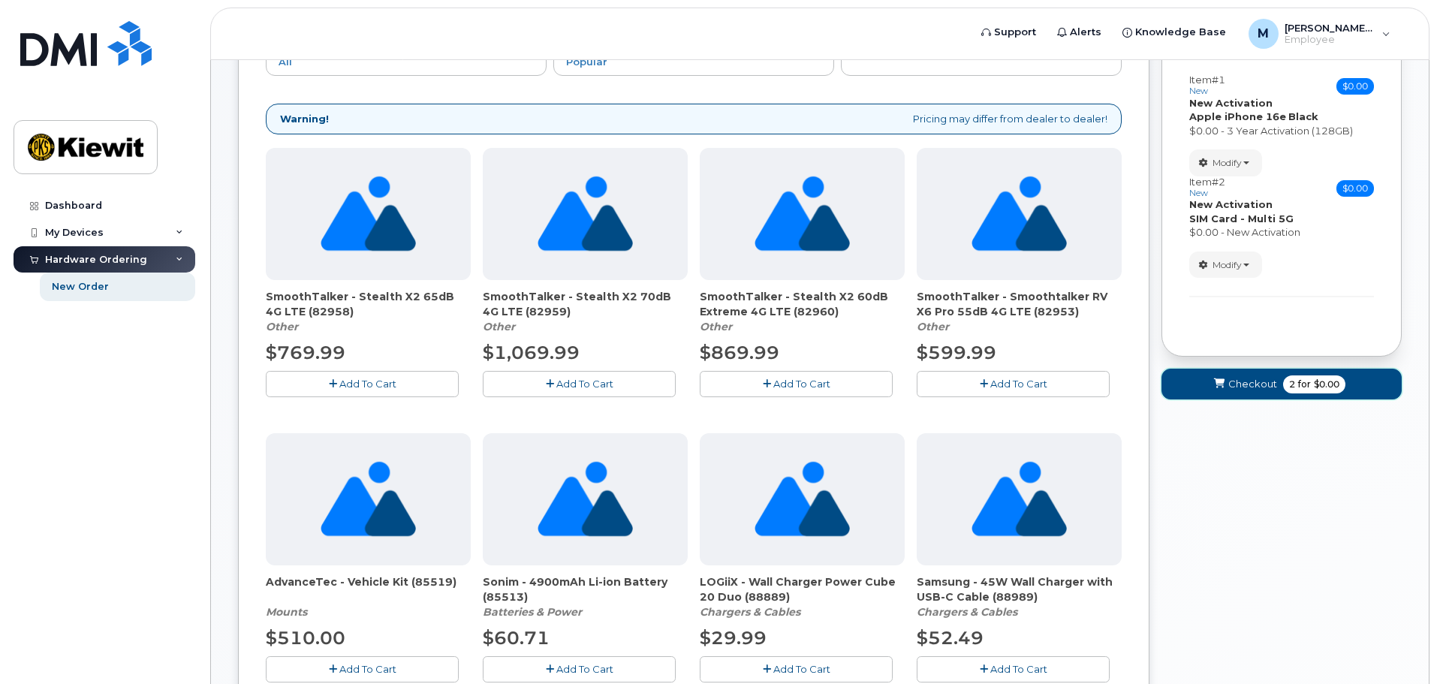
click at [1272, 388] on span "Checkout" at bounding box center [1252, 384] width 49 height 14
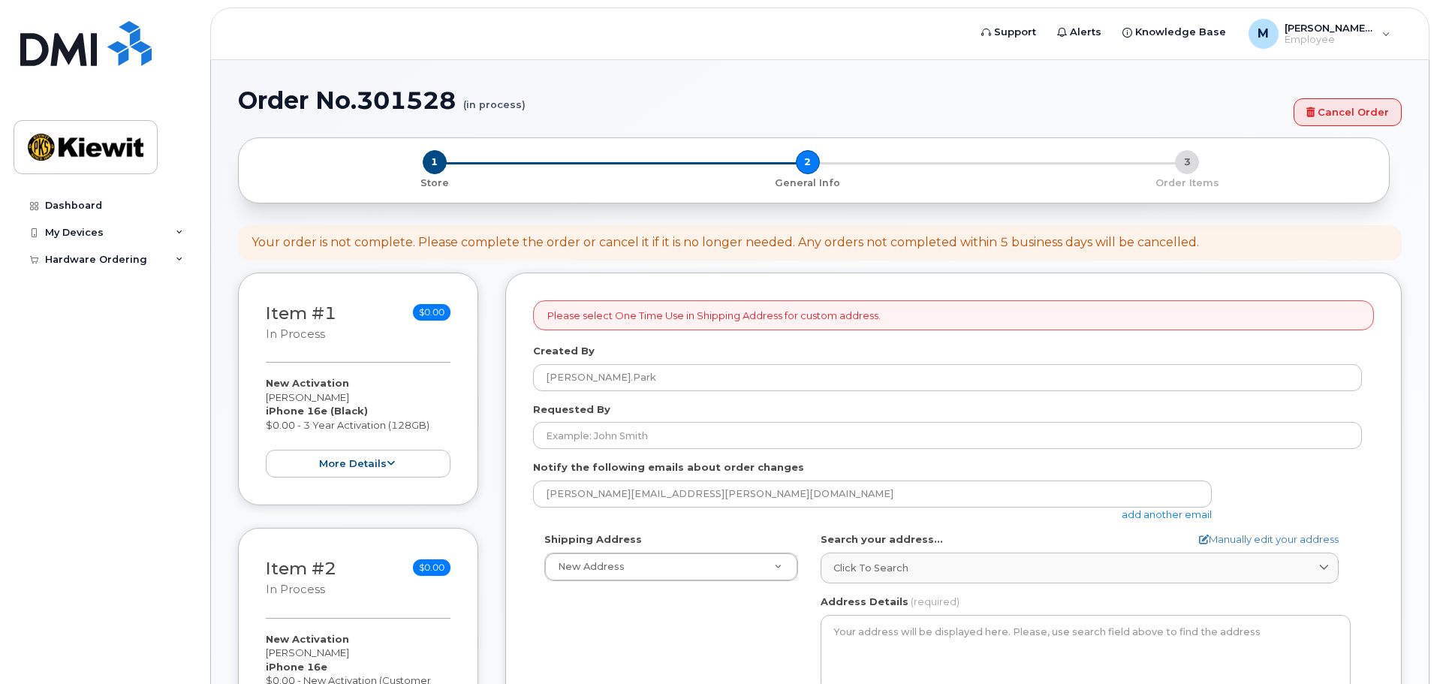
select select
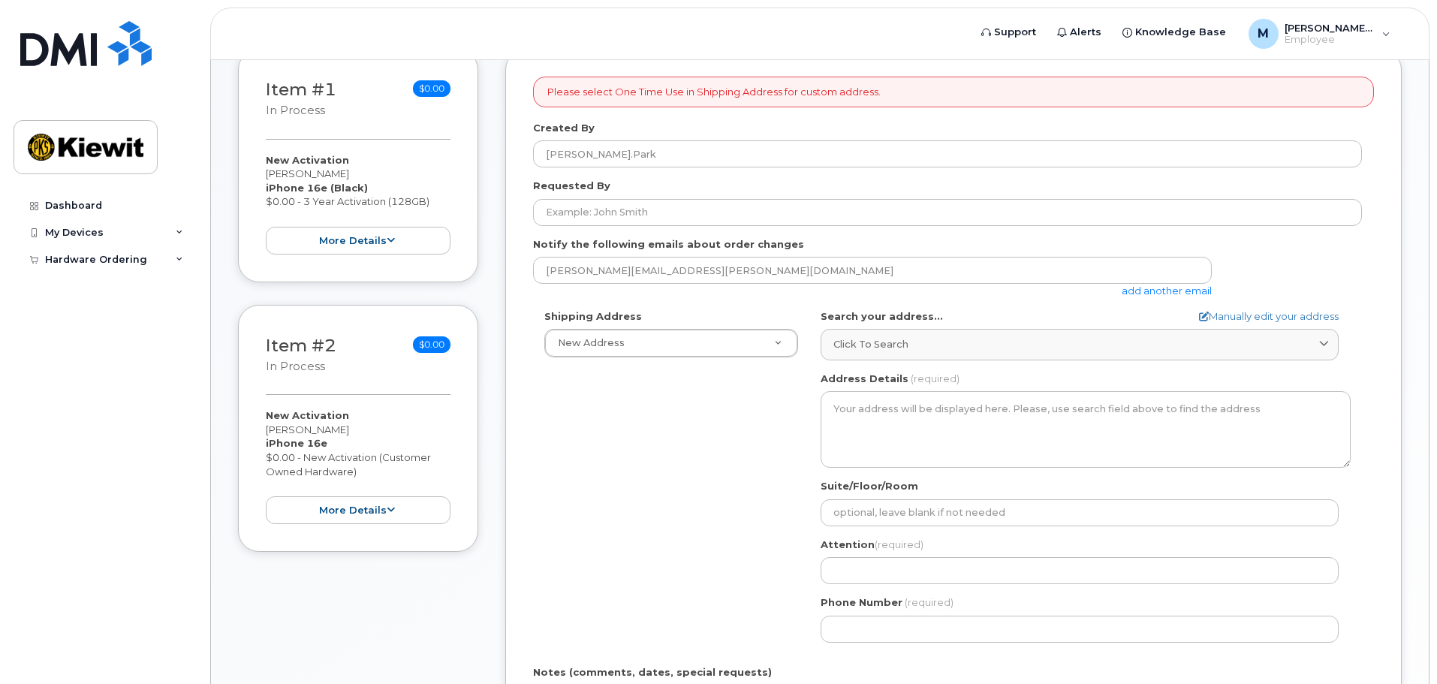
scroll to position [225, 0]
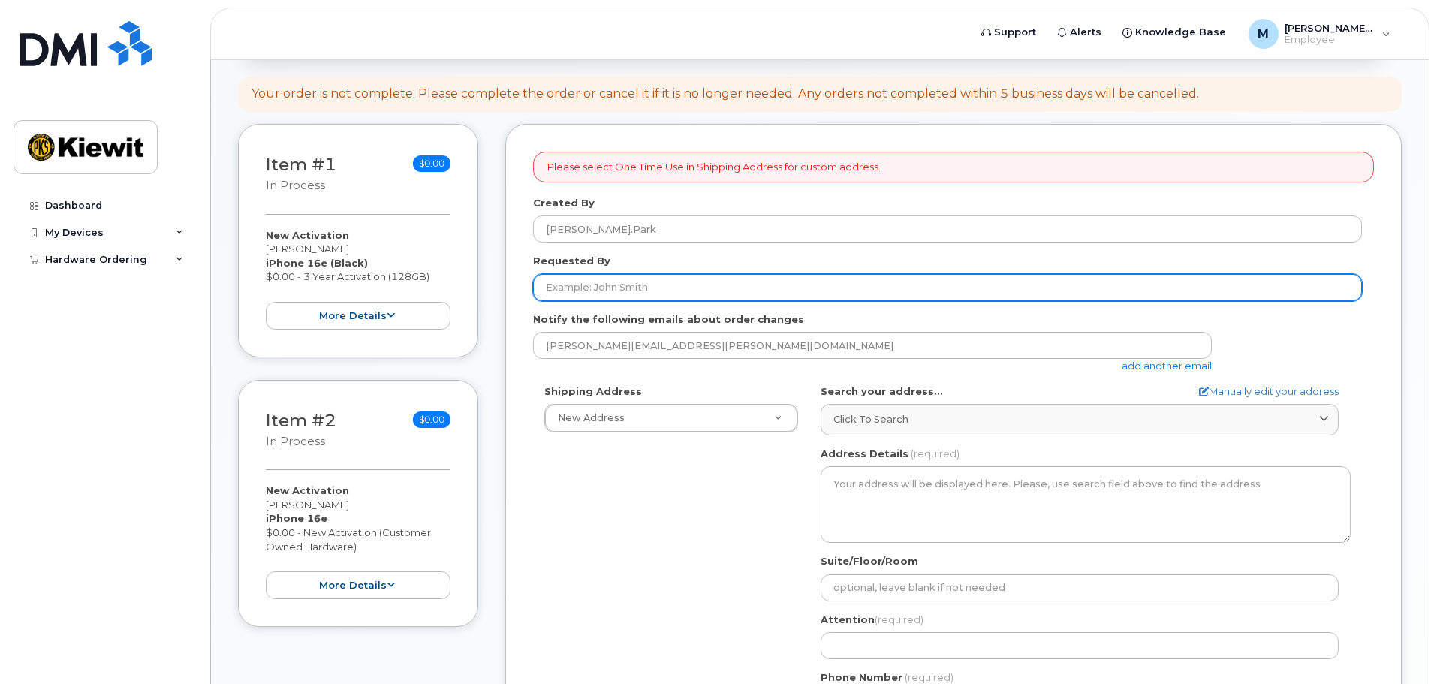
click at [671, 293] on input "Requested By" at bounding box center [947, 287] width 829 height 27
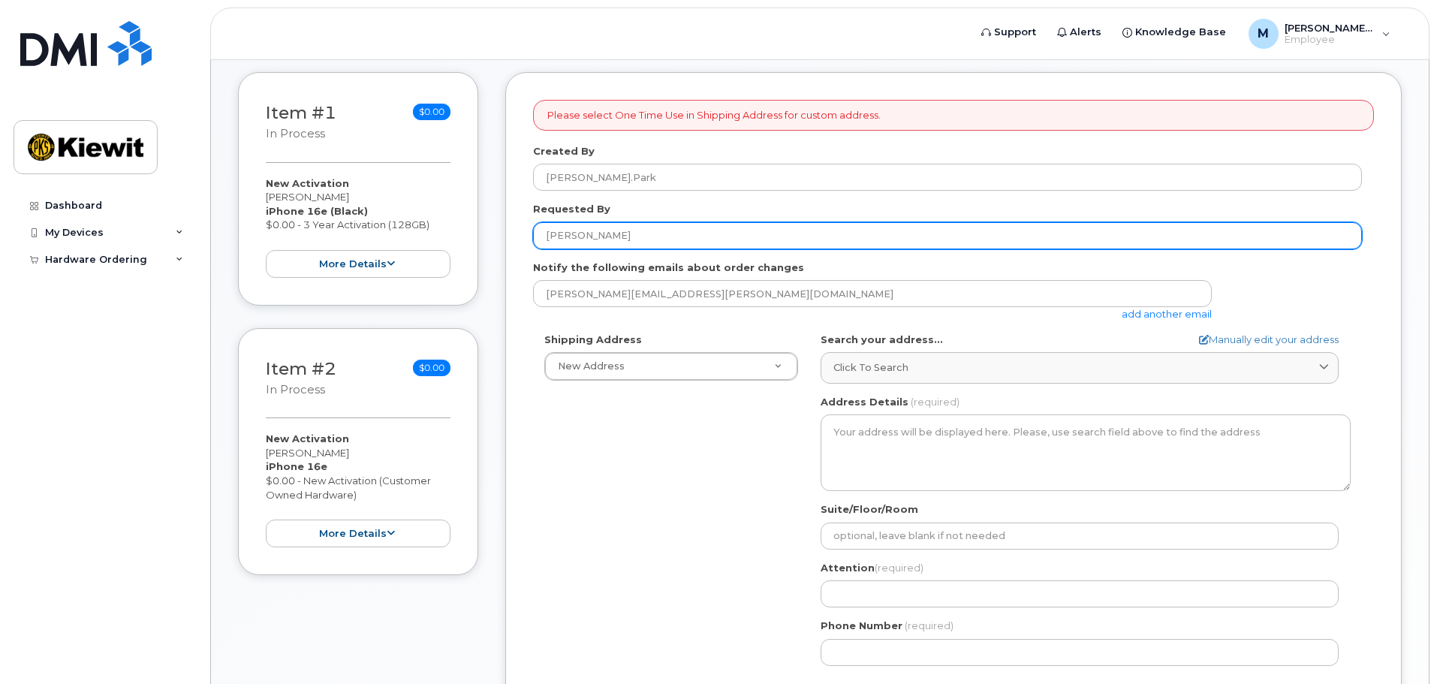
scroll to position [300, 0]
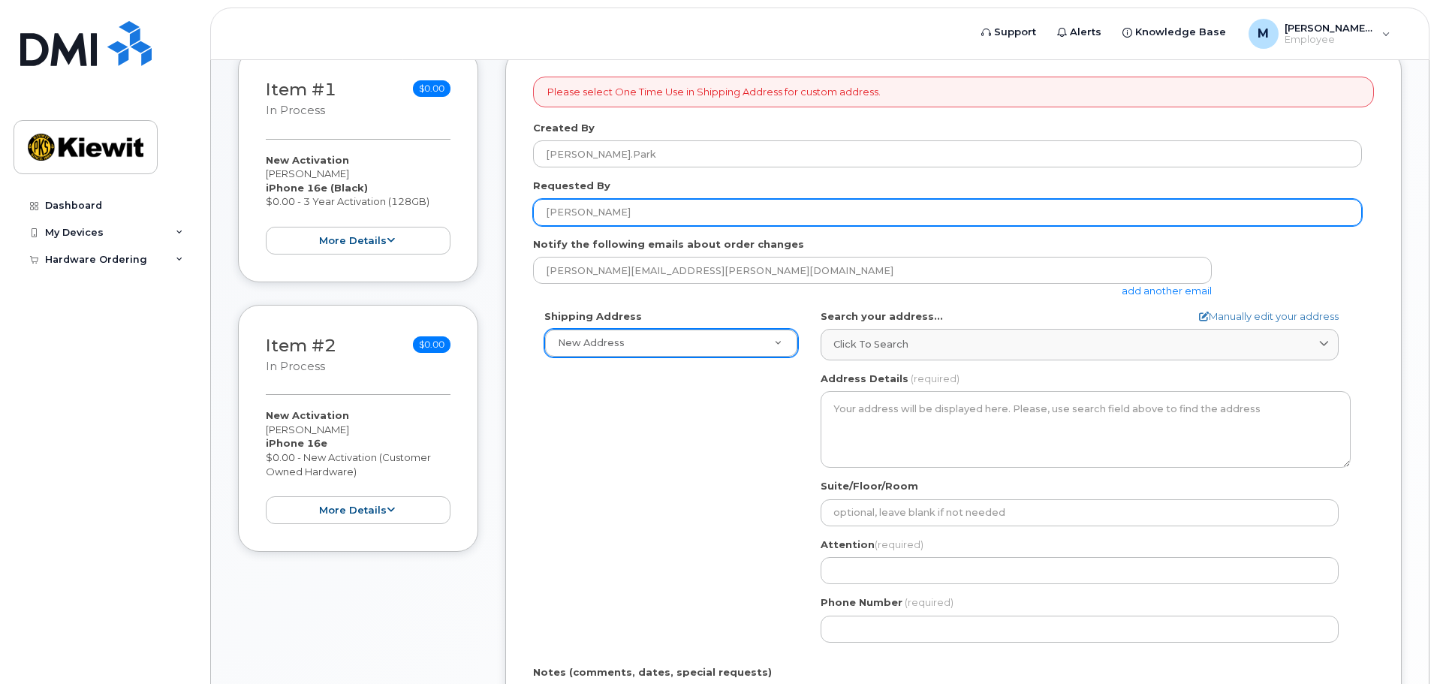
type input "[PERSON_NAME]"
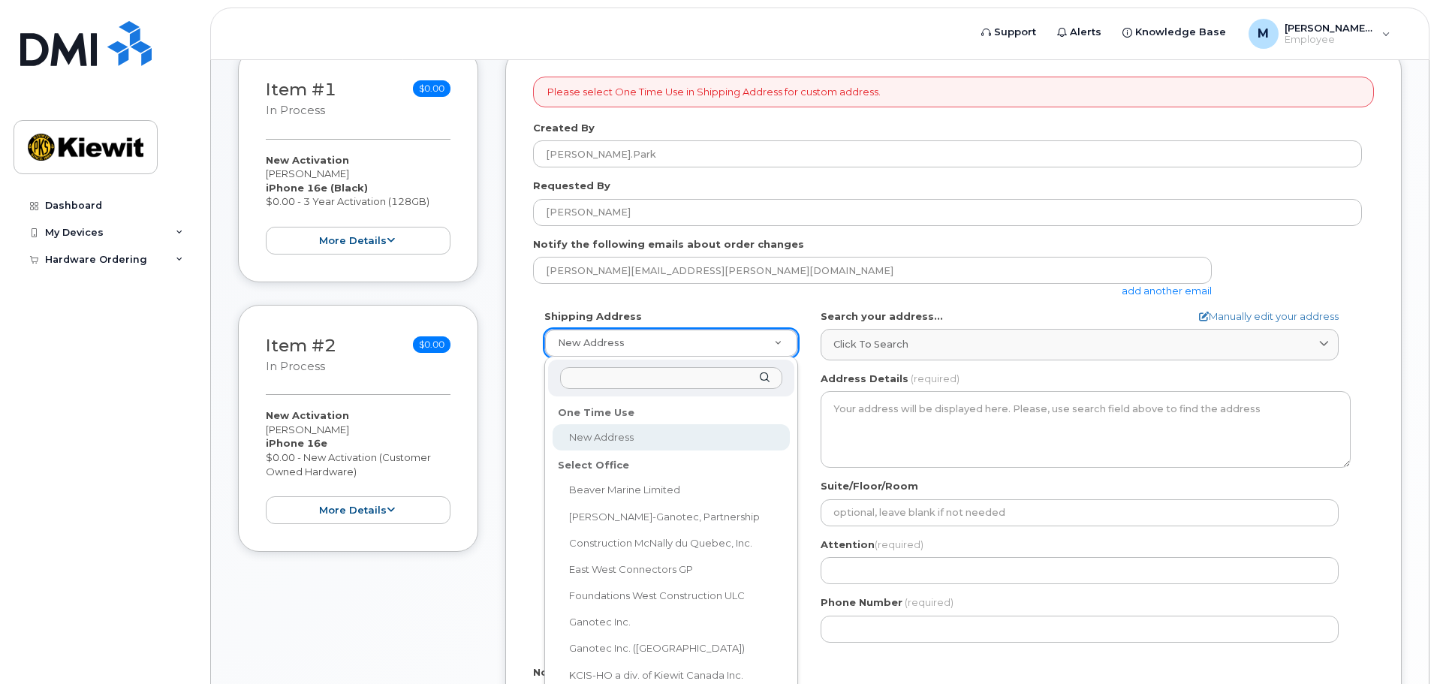
select select
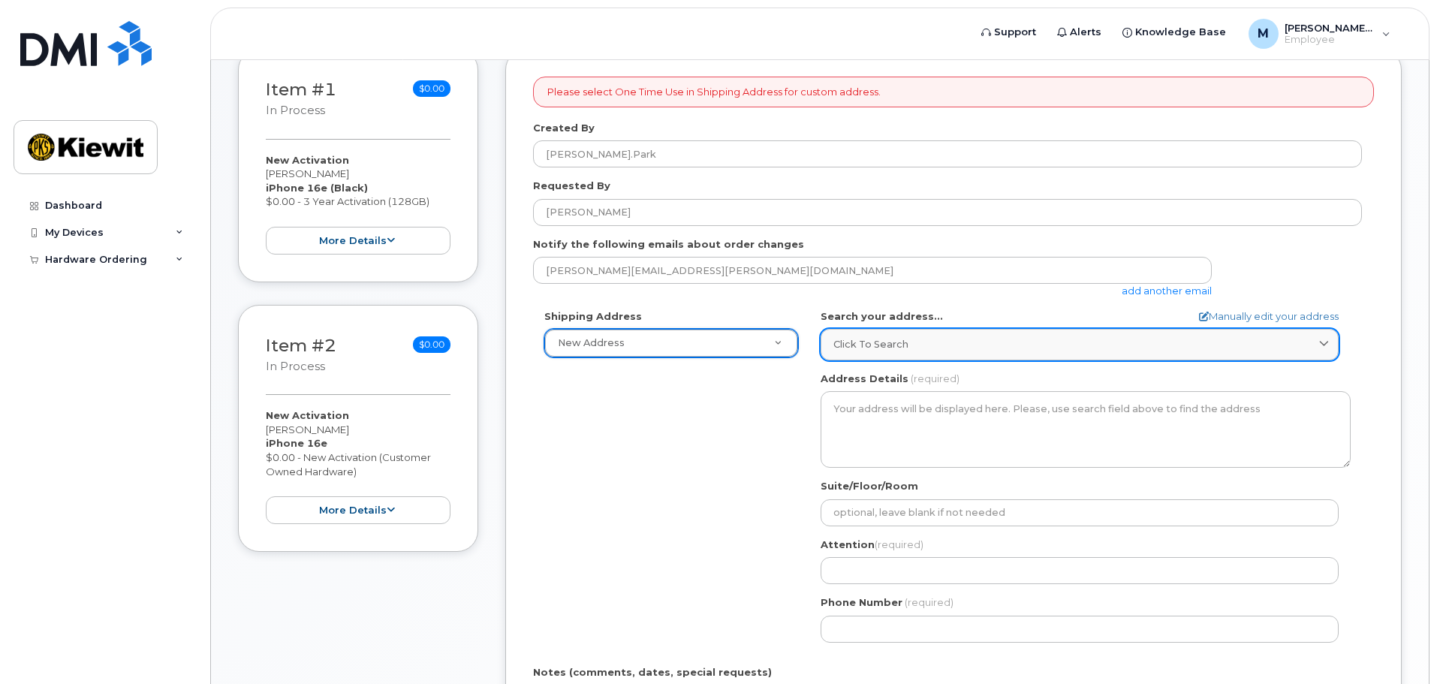
click at [946, 332] on link "Click to search" at bounding box center [1079, 344] width 518 height 31
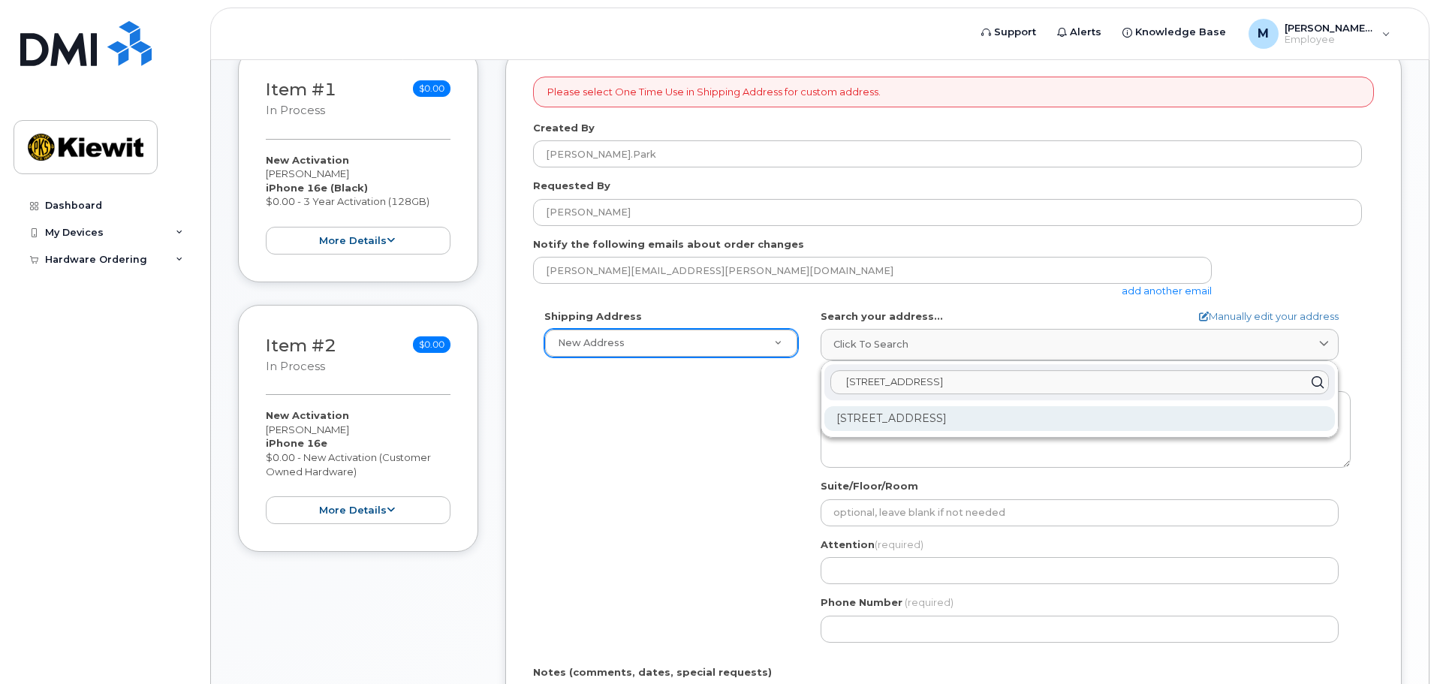
type input "555 35 St SW"
click at [946, 421] on div "555 35 St SW Edmonton AB T6X 2W7" at bounding box center [1079, 418] width 510 height 25
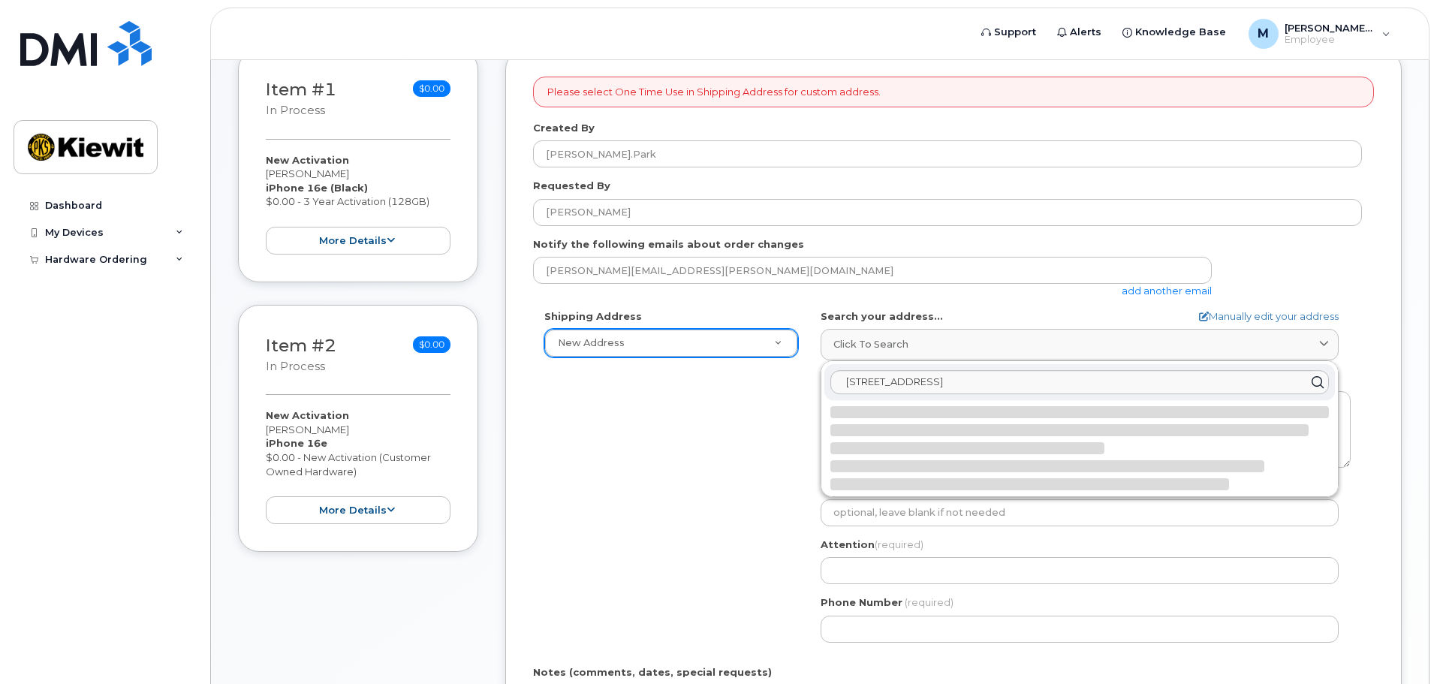
select select
type textarea "555 35 St SW EDMONTON AB T6X 2W7 CANADA"
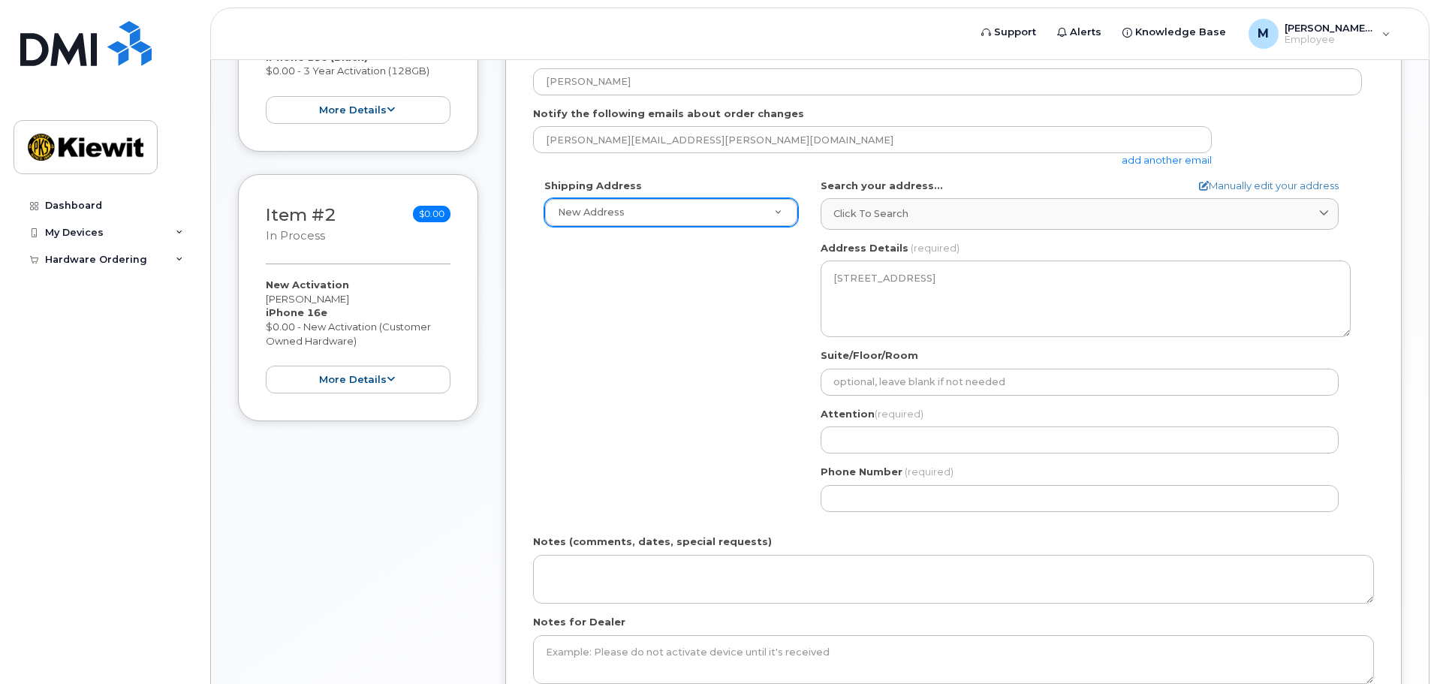
scroll to position [450, 0]
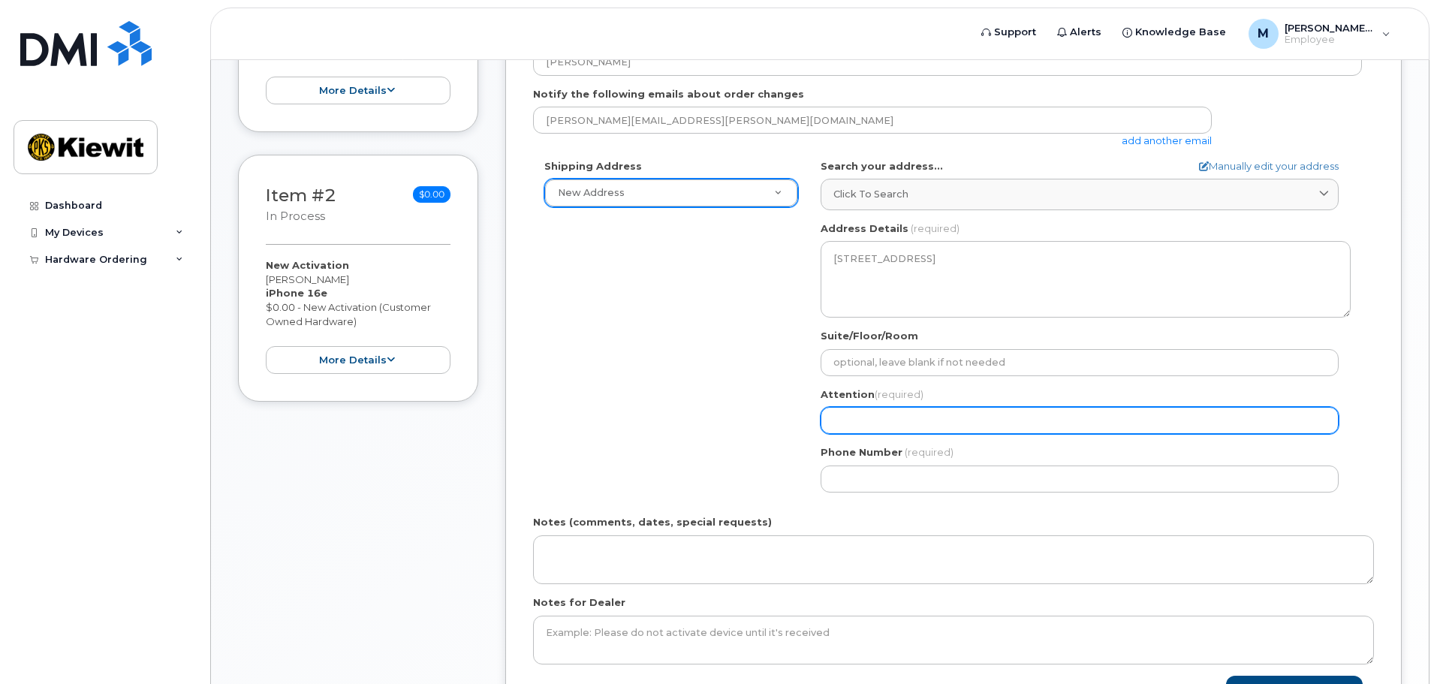
click at [906, 431] on input "Attention (required)" at bounding box center [1079, 420] width 518 height 27
select select
type input "M"
select select
type input "Ma"
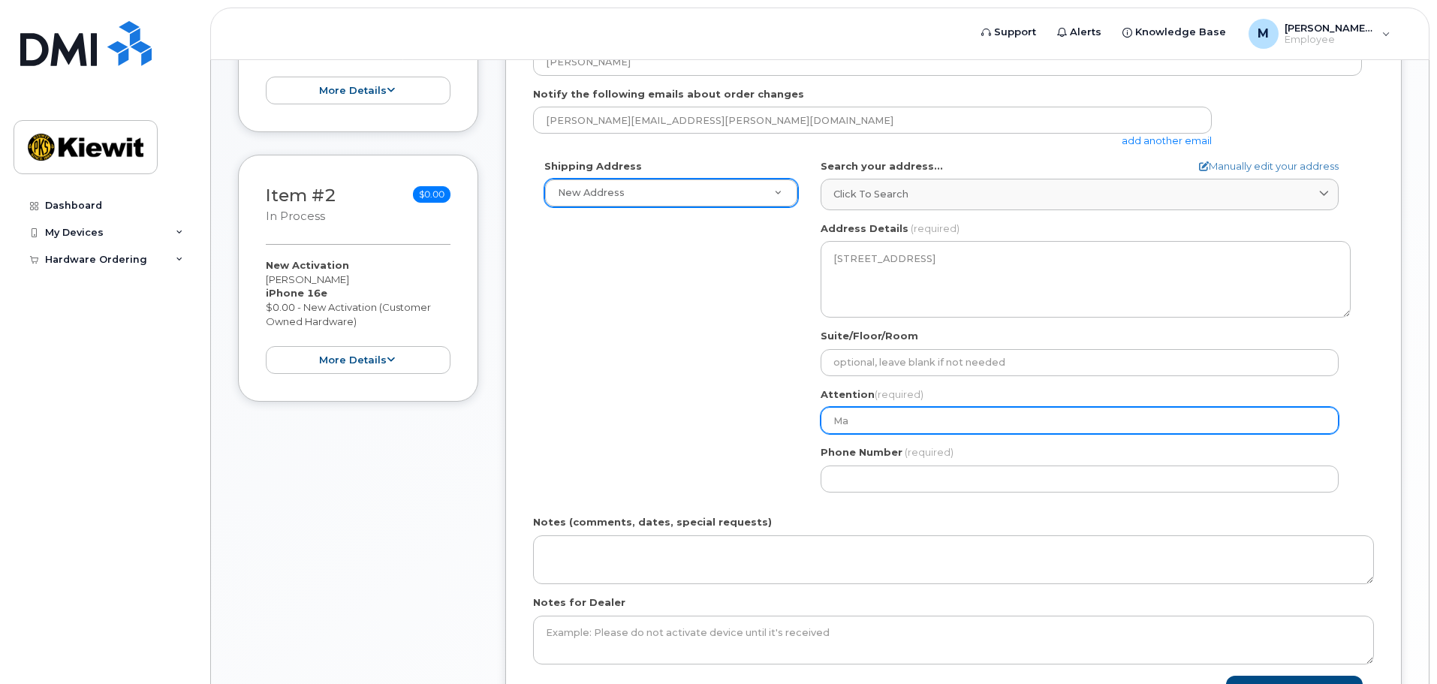
select select
type input "Mat"
select select
type input "Matt"
select select
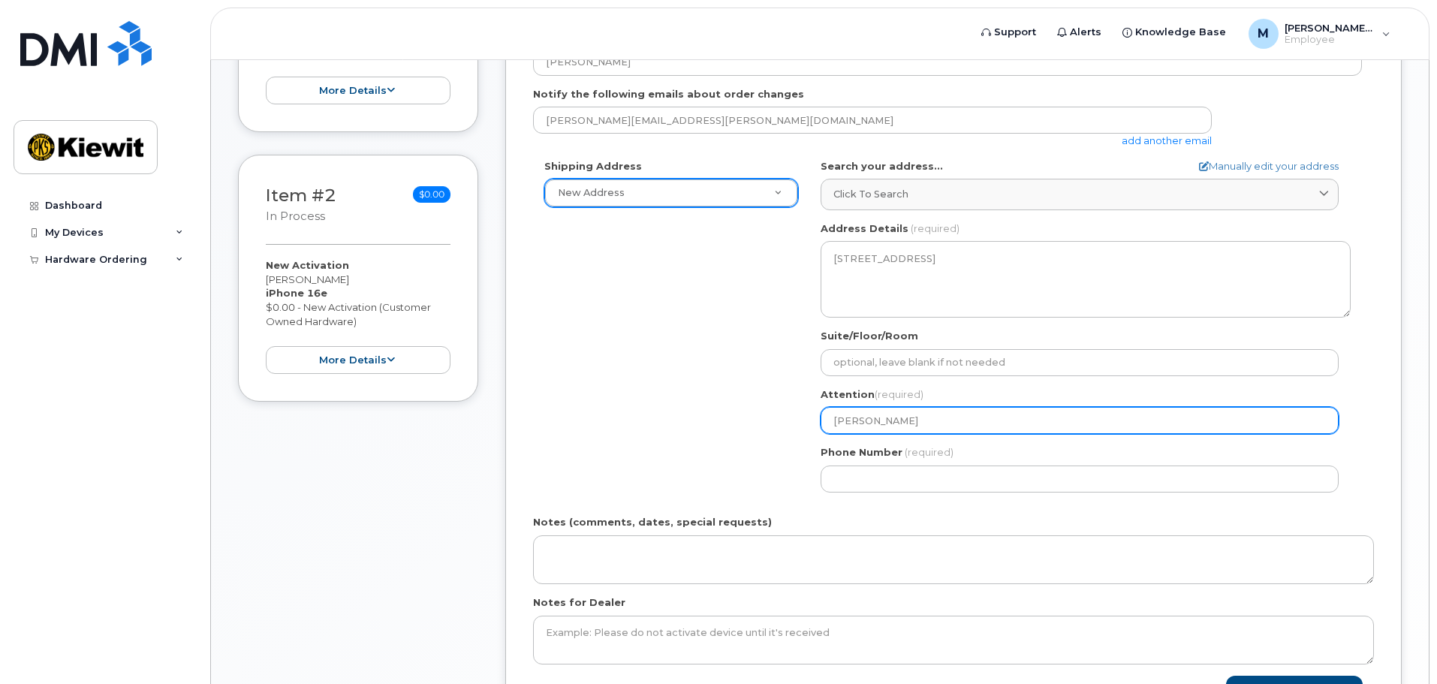
type input "Matt P"
select select
type input "Matt Pa"
select select
type input "Matt Par"
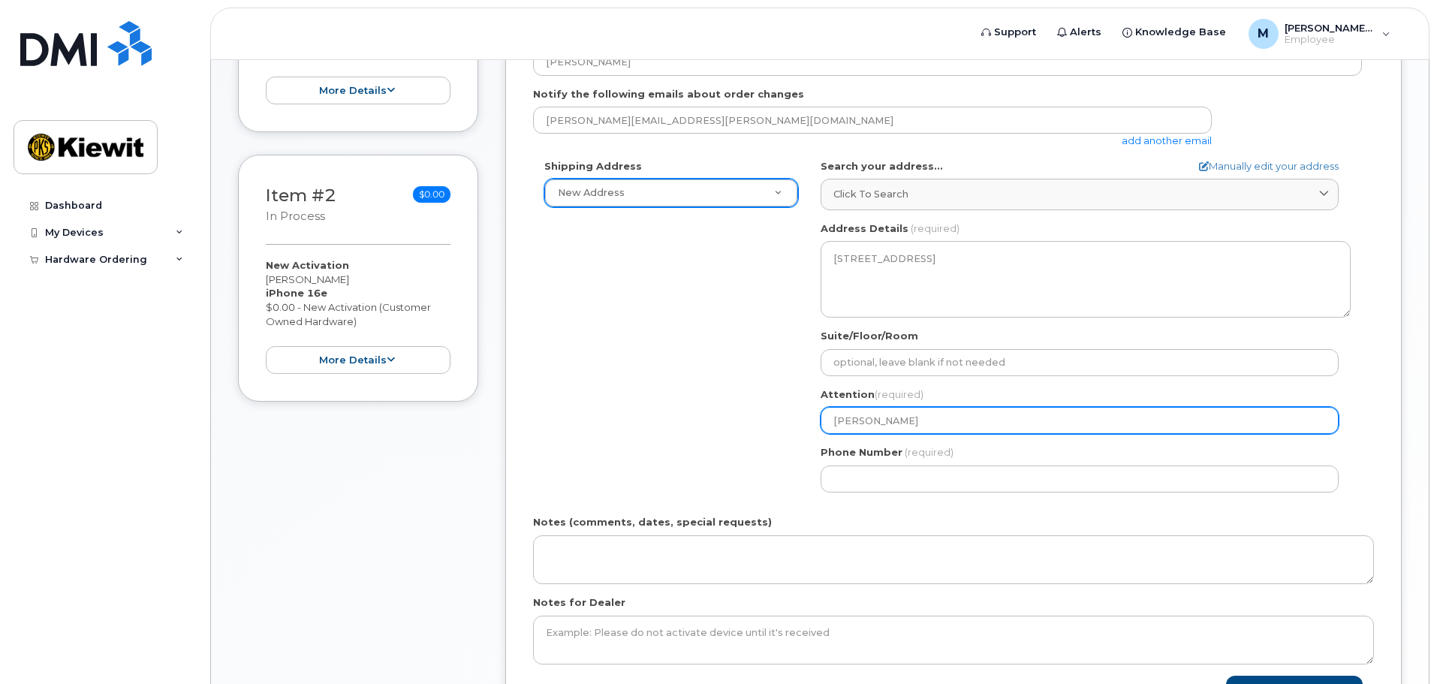
select select
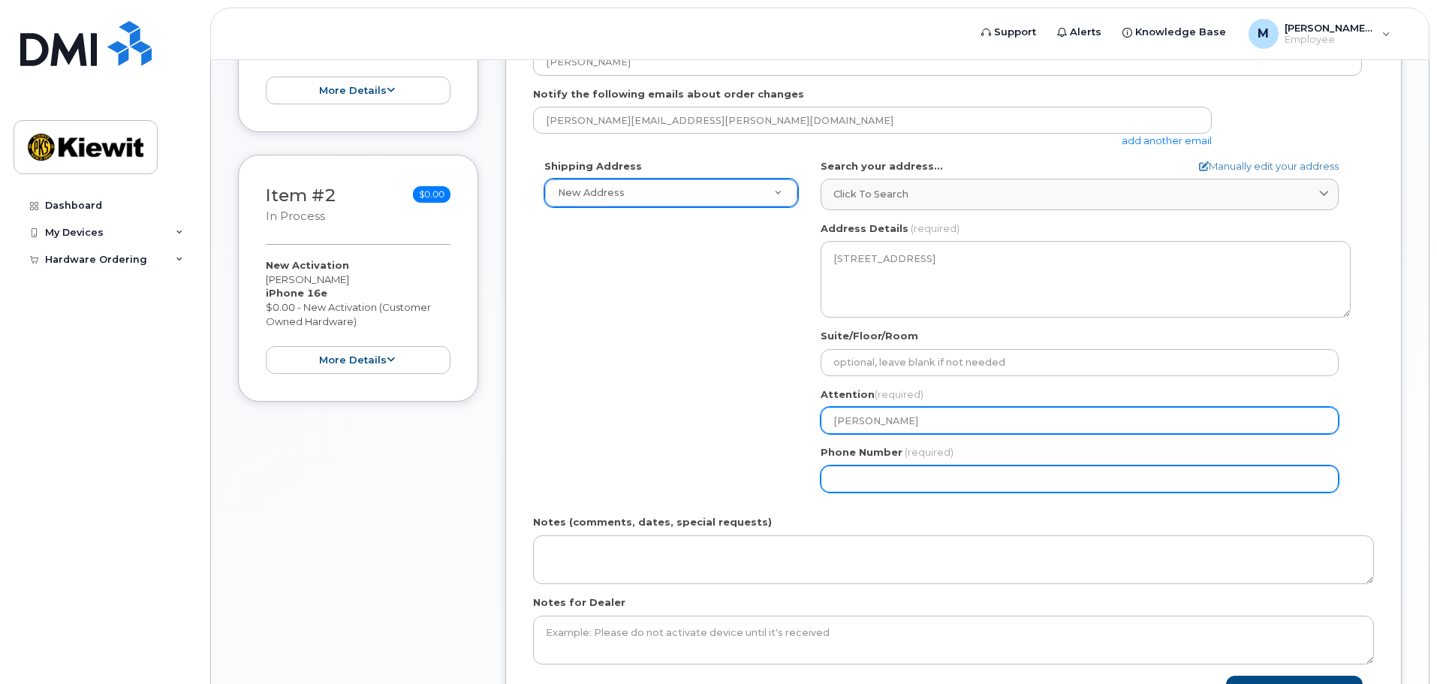
type input "[PERSON_NAME]"
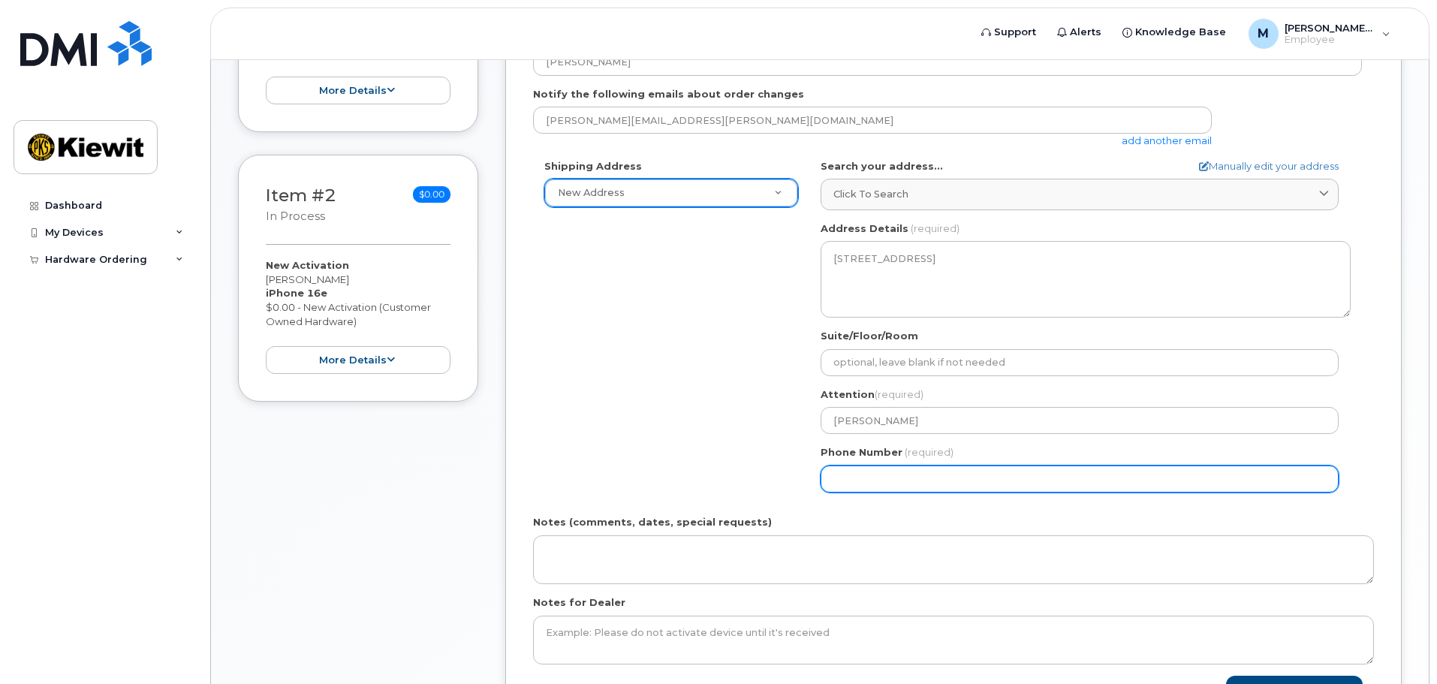
click at [884, 474] on input "Phone Number" at bounding box center [1079, 478] width 518 height 27
type input "780975727"
select select
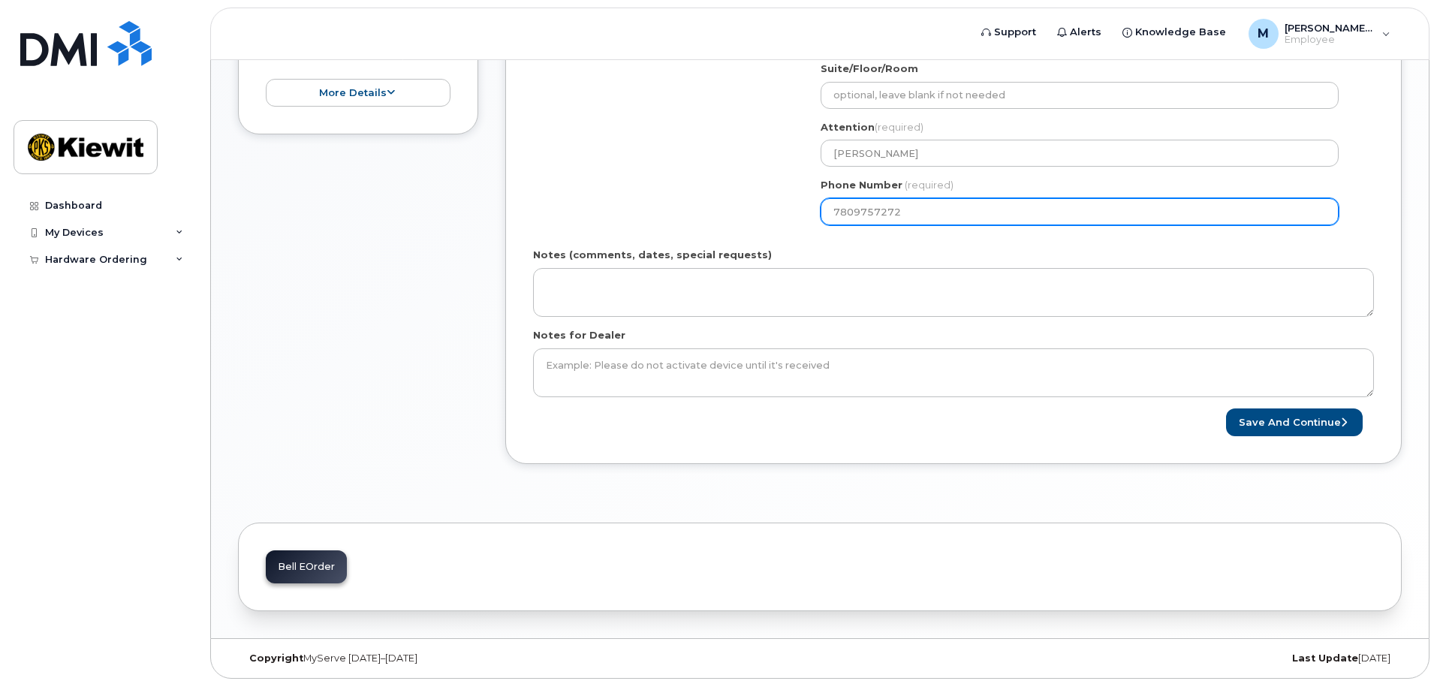
scroll to position [720, 0]
type input "7809757272"
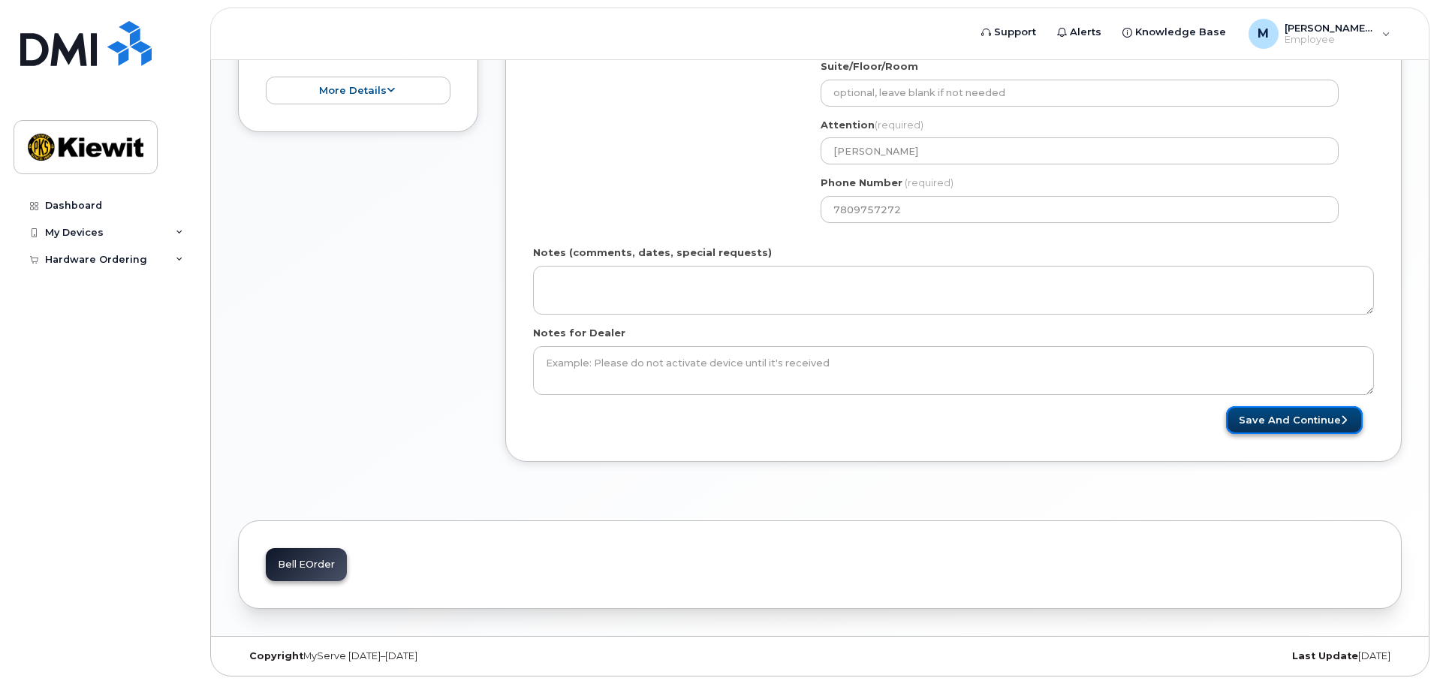
click at [1263, 420] on button "Save and Continue" at bounding box center [1294, 420] width 137 height 28
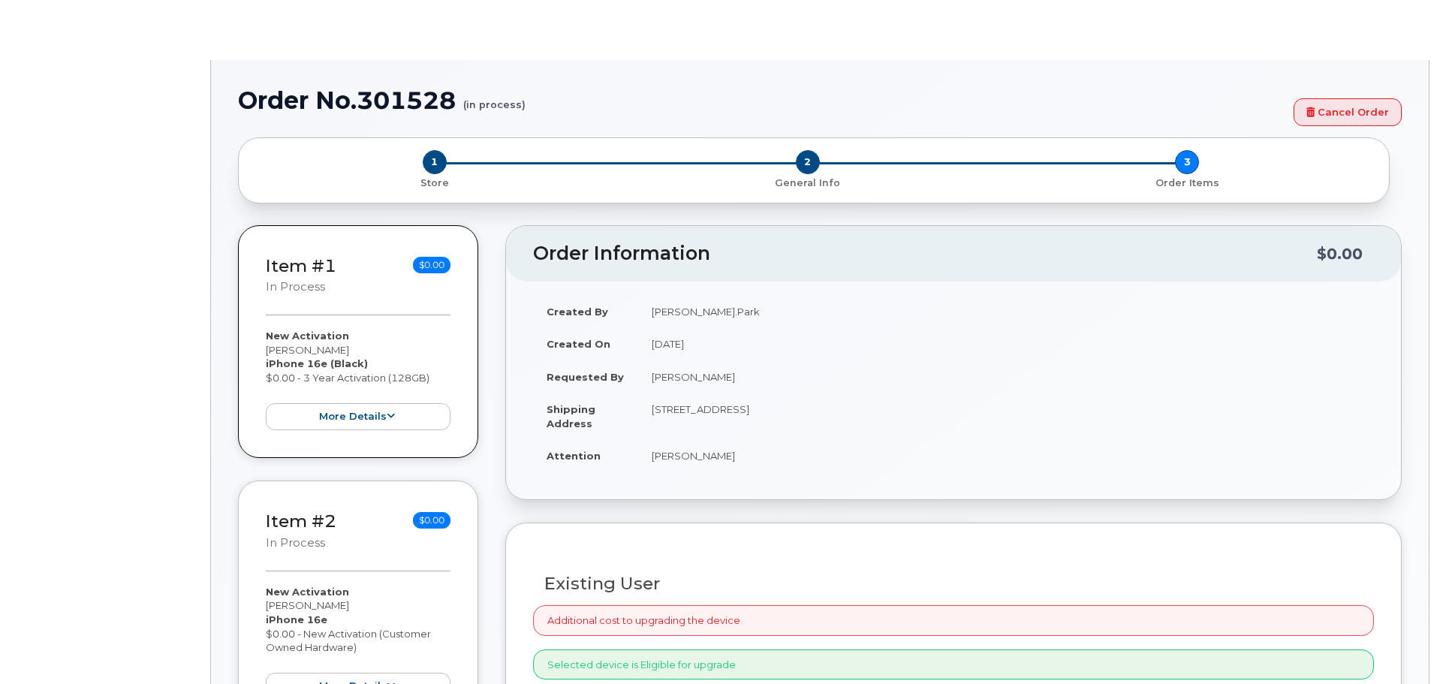
radio input "true"
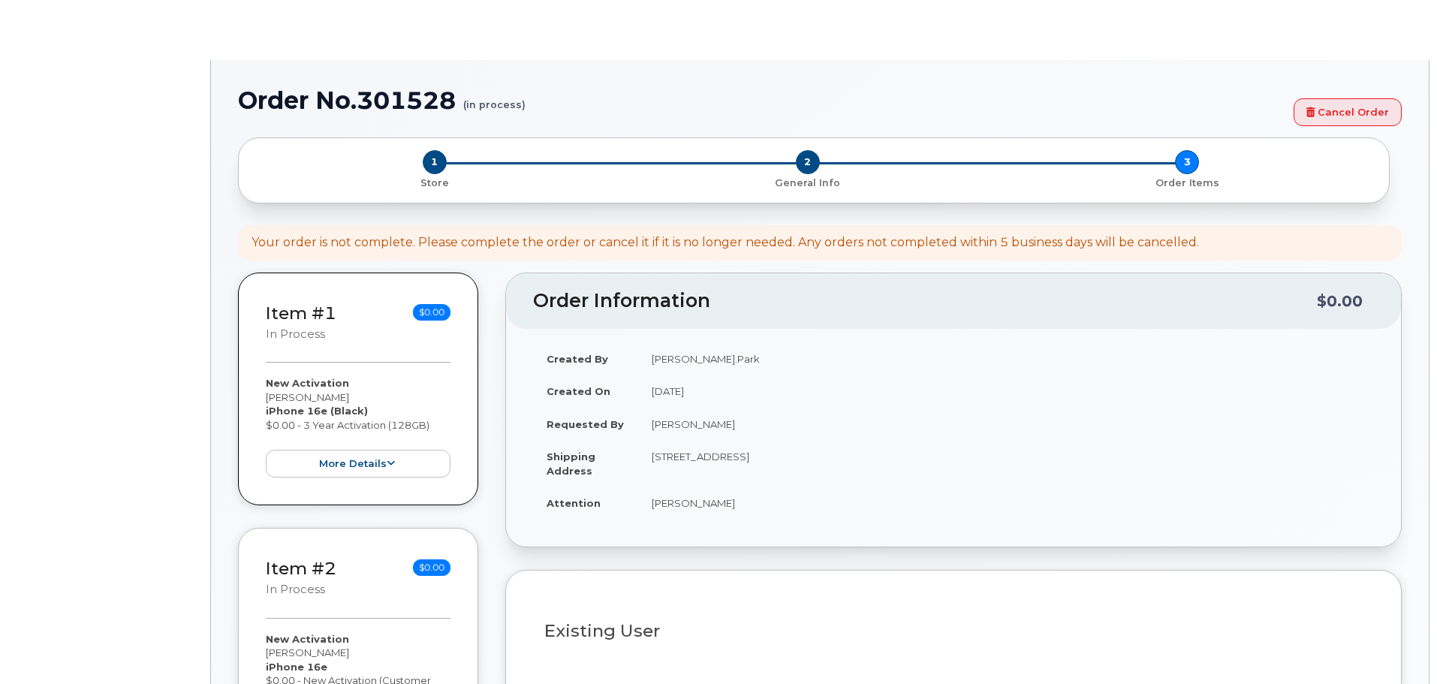
type input "1237660"
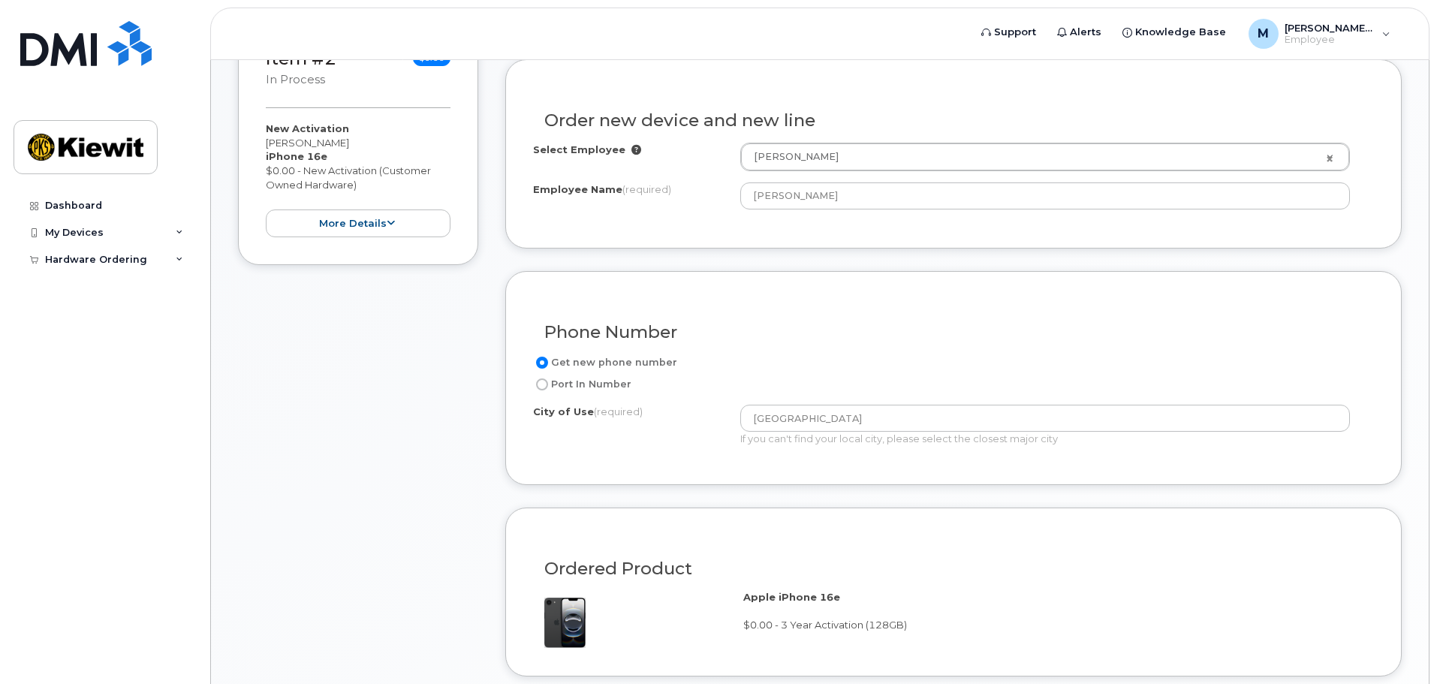
scroll to position [601, 0]
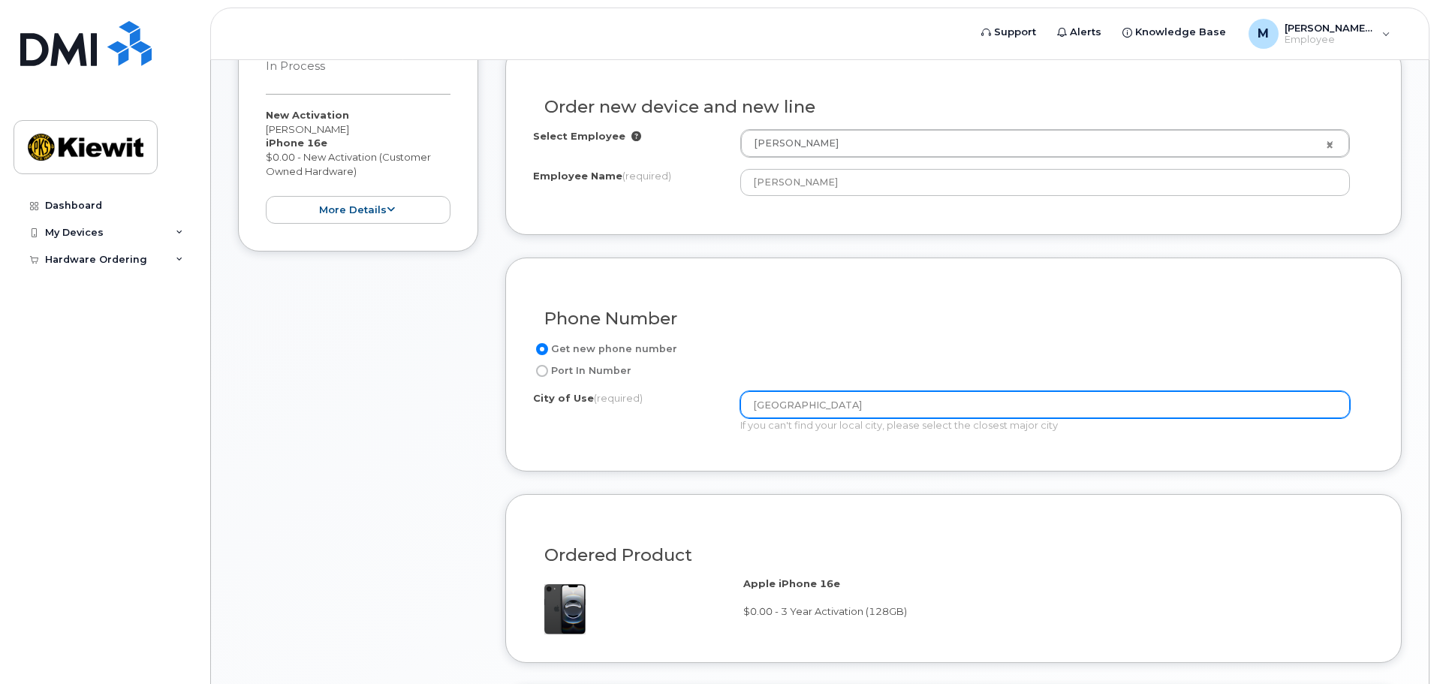
drag, startPoint x: 867, startPoint y: 403, endPoint x: 645, endPoint y: 402, distance: 222.2
click at [645, 402] on div "City of Use (required) [GEOGRAPHIC_DATA] If you can't find your local city, ple…" at bounding box center [947, 411] width 829 height 41
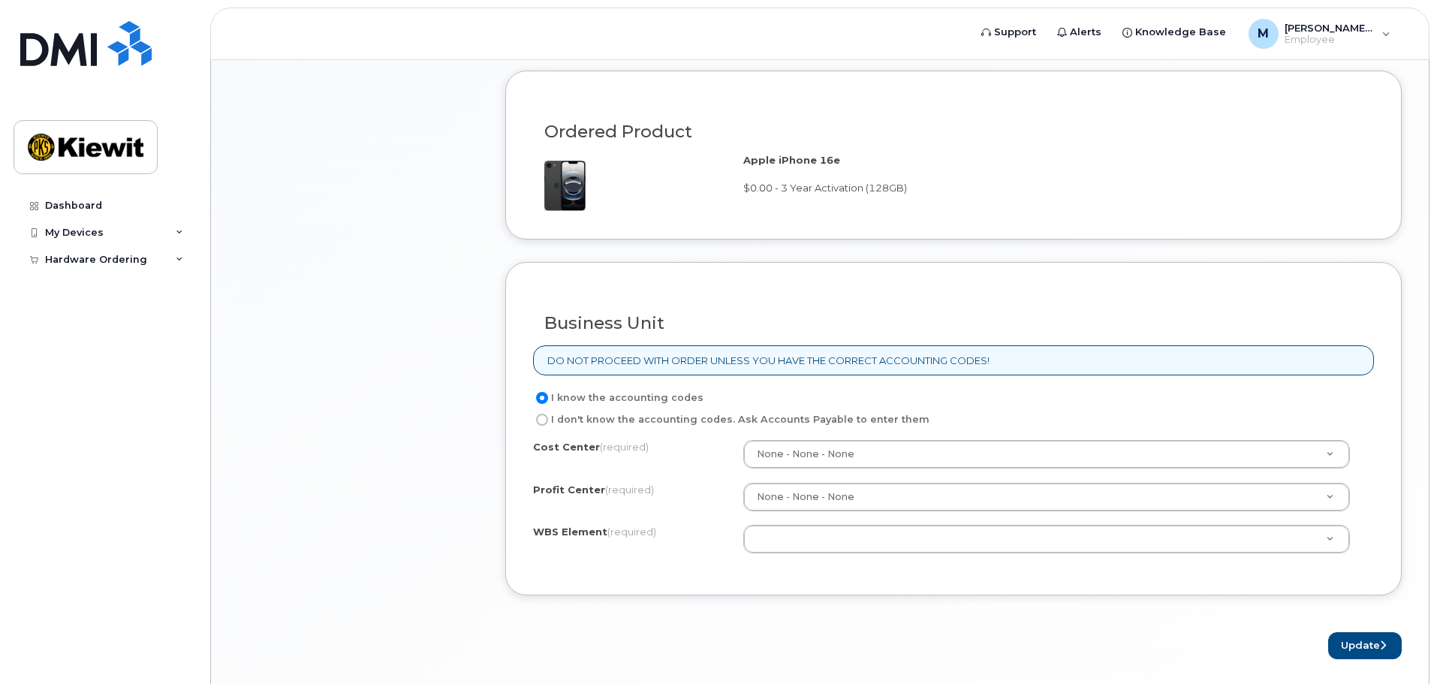
scroll to position [1051, 0]
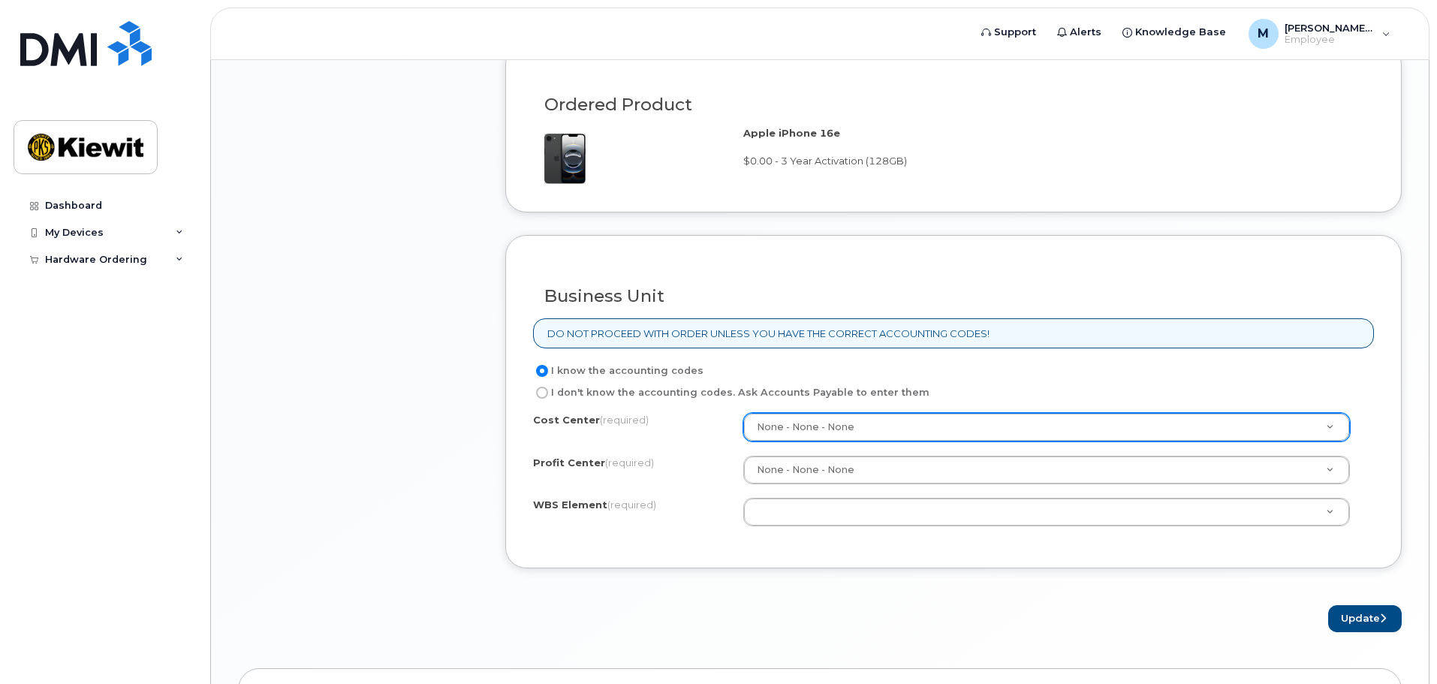
type input "[GEOGRAPHIC_DATA]"
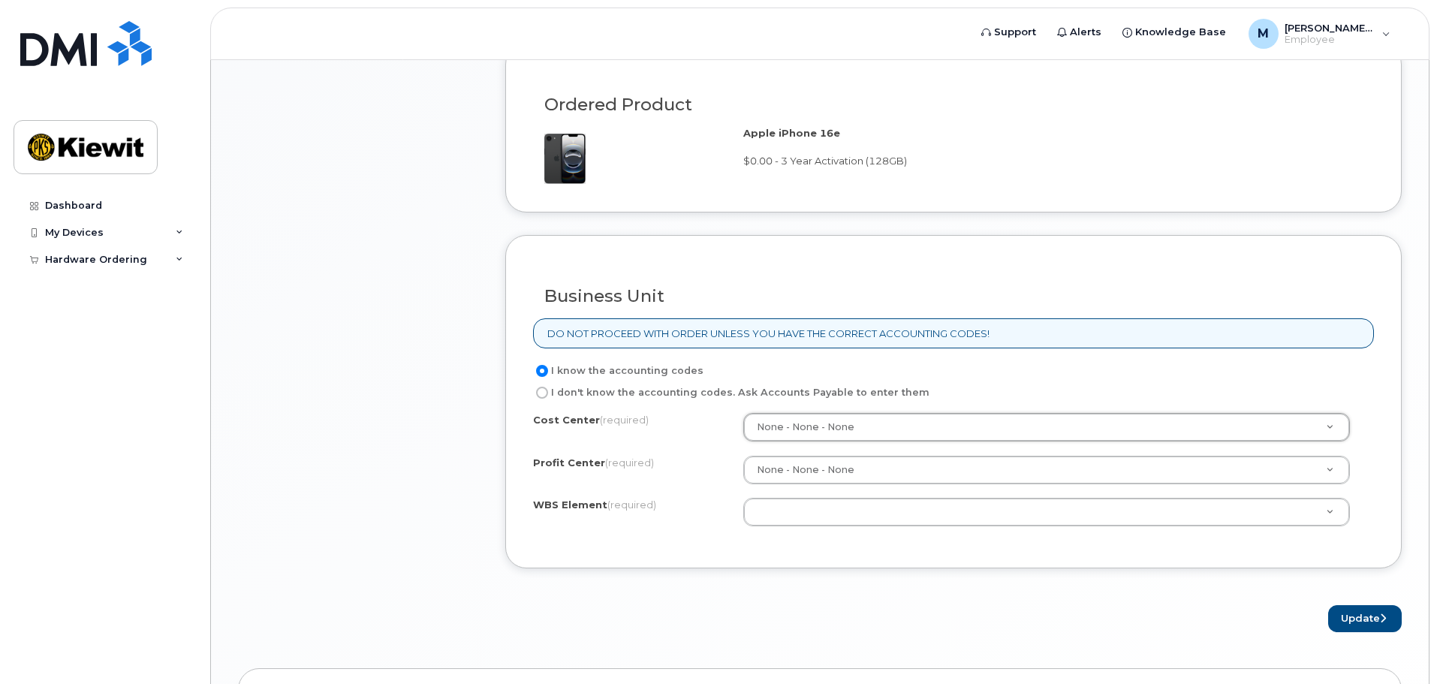
click at [546, 391] on input "I don't know the accounting codes. Ask Accounts Payable to enter them" at bounding box center [542, 393] width 12 height 12
radio input "true"
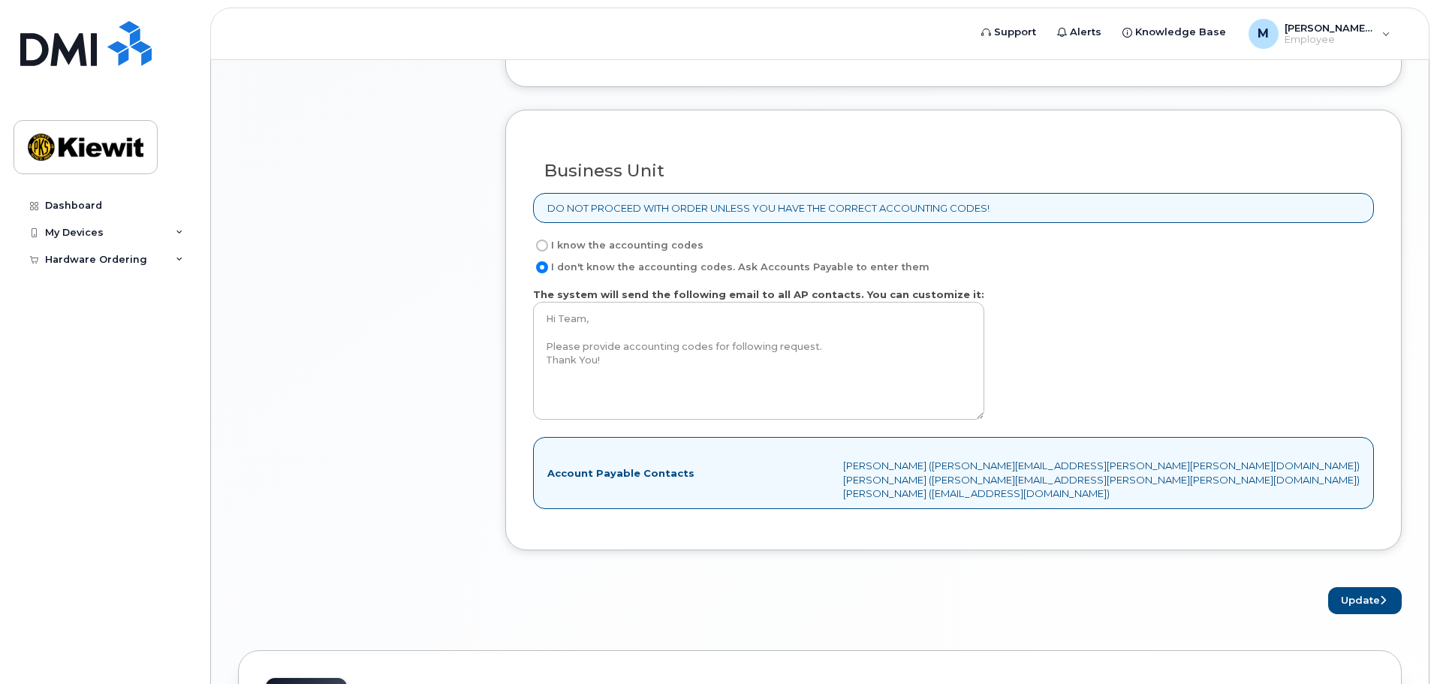
scroll to position [1201, 0]
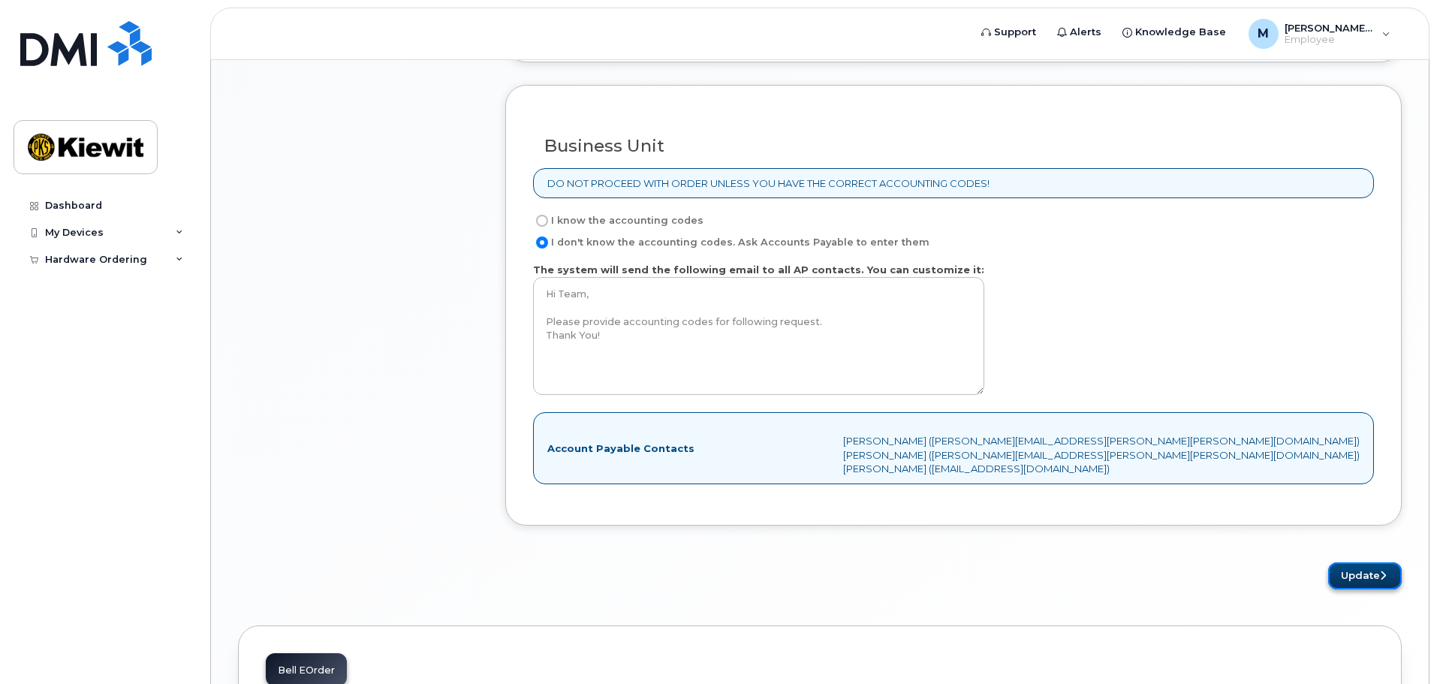
click at [1353, 576] on button "Update" at bounding box center [1365, 576] width 74 height 28
